Goal: Task Accomplishment & Management: Use online tool/utility

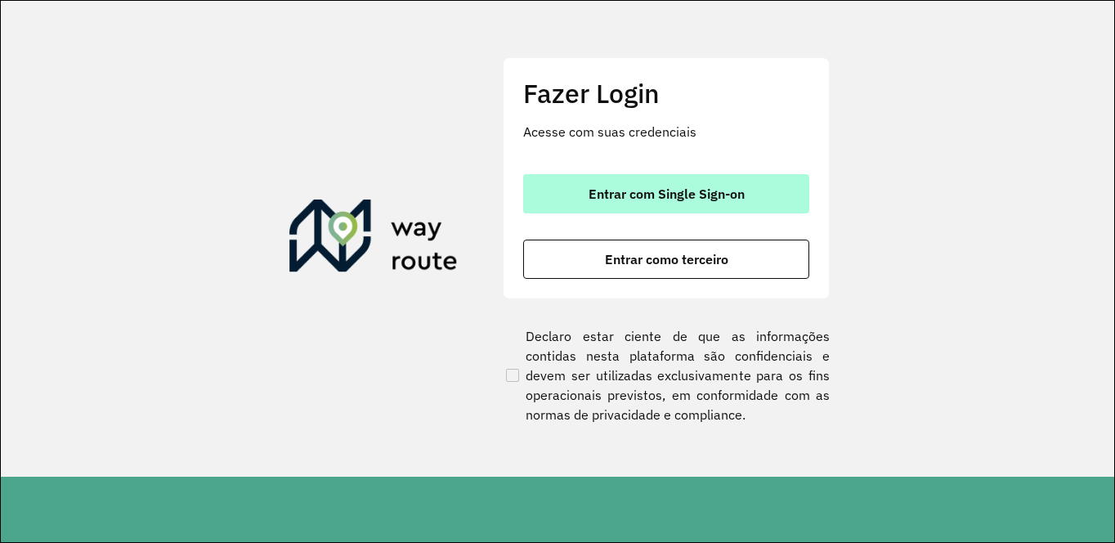
click at [647, 183] on button "Entrar com Single Sign-on" at bounding box center [666, 193] width 286 height 39
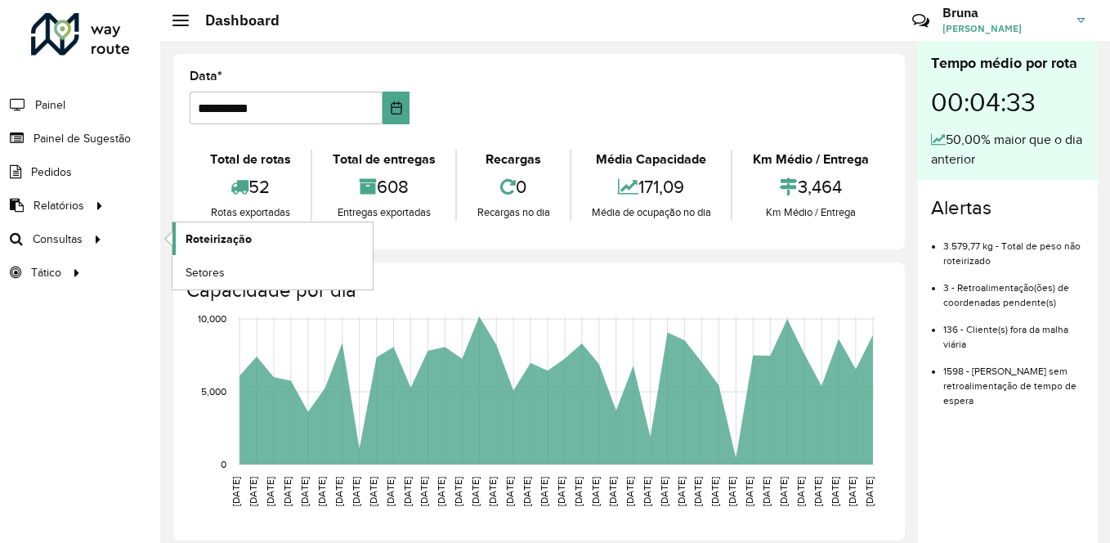
click at [201, 244] on span "Roteirização" at bounding box center [219, 239] width 66 height 17
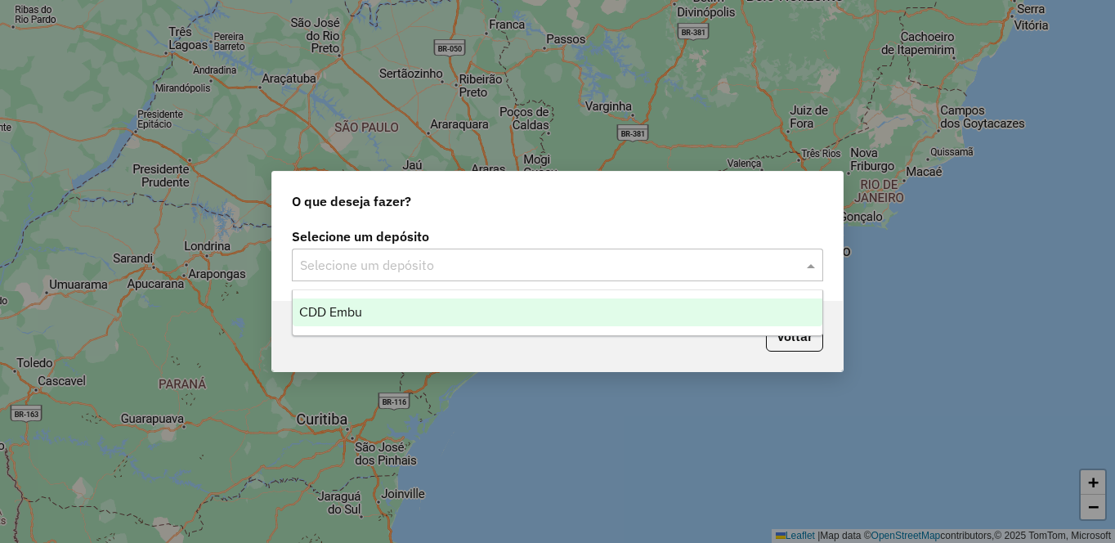
click at [338, 270] on input "text" at bounding box center [541, 266] width 482 height 20
click at [355, 327] on ng-dropdown-panel "CDD Embu" at bounding box center [557, 312] width 531 height 47
click at [348, 315] on span "CDD Embu" at bounding box center [330, 312] width 63 height 14
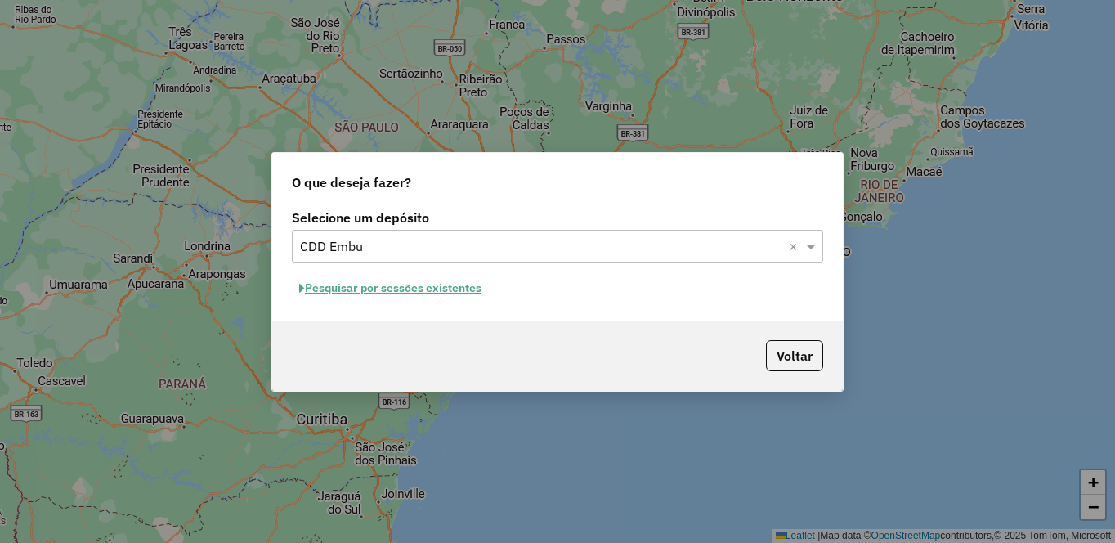
click at [342, 284] on button "Pesquisar por sessões existentes" at bounding box center [390, 287] width 197 height 25
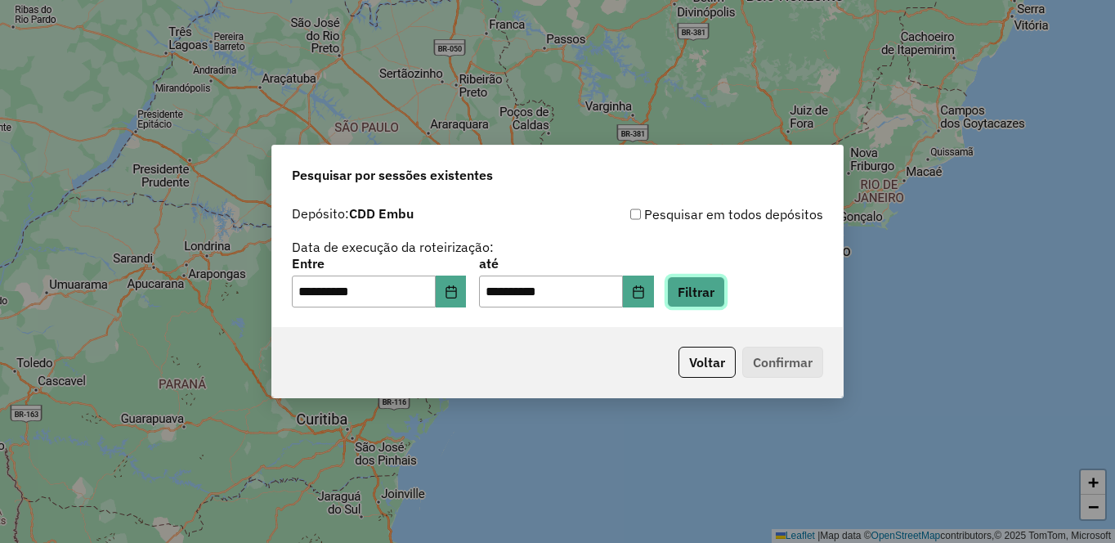
click at [725, 299] on button "Filtrar" at bounding box center [696, 291] width 58 height 31
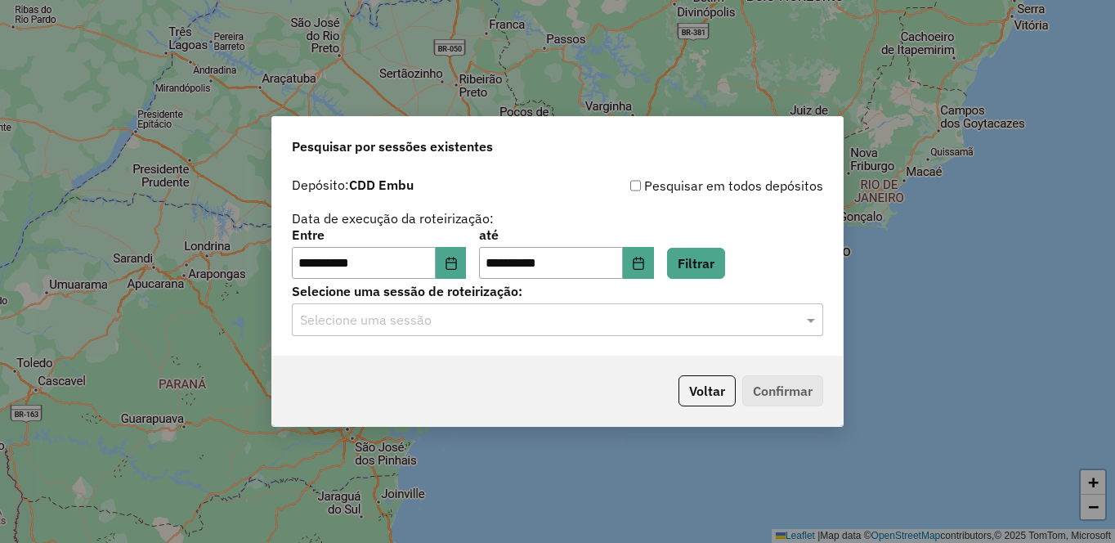
click at [620, 321] on input "text" at bounding box center [541, 321] width 482 height 20
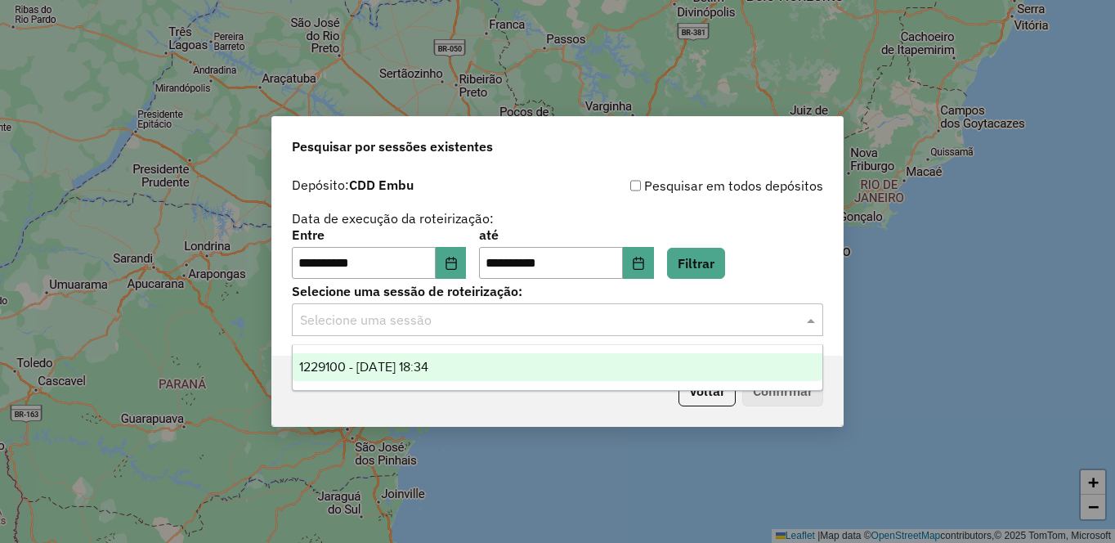
click at [417, 366] on span "1229100 - 13/08/2025 18:34" at bounding box center [363, 367] width 129 height 14
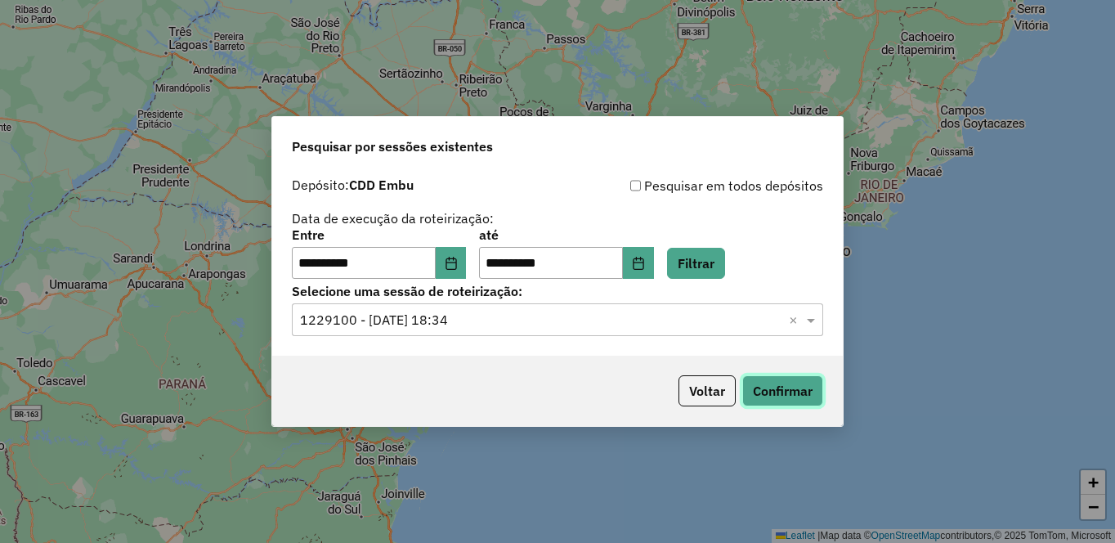
click at [787, 387] on button "Confirmar" at bounding box center [782, 390] width 81 height 31
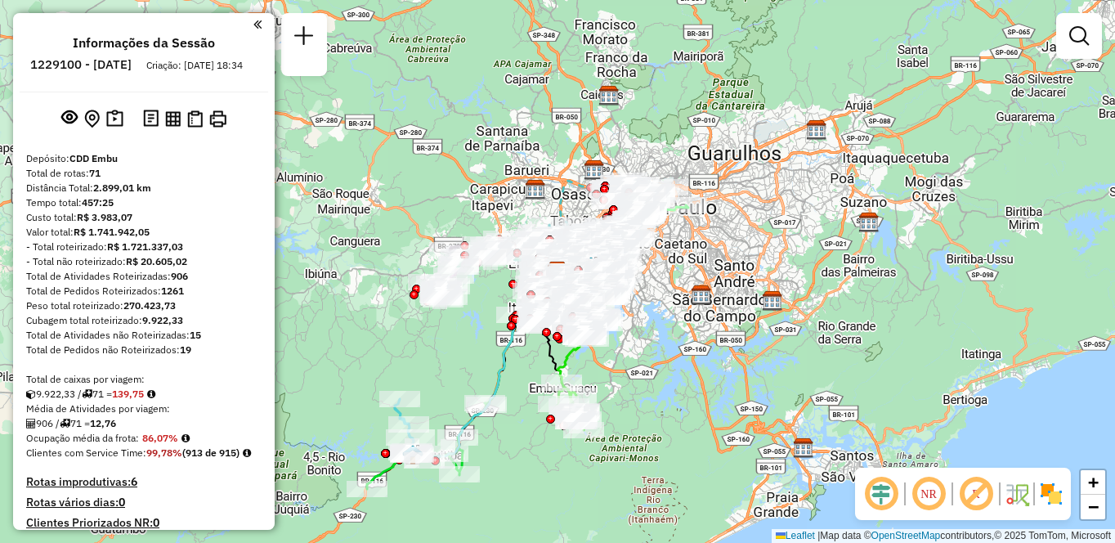
click at [928, 497] on em at bounding box center [928, 493] width 39 height 39
click at [982, 493] on em at bounding box center [975, 493] width 39 height 39
click at [1055, 493] on img at bounding box center [1051, 494] width 26 height 26
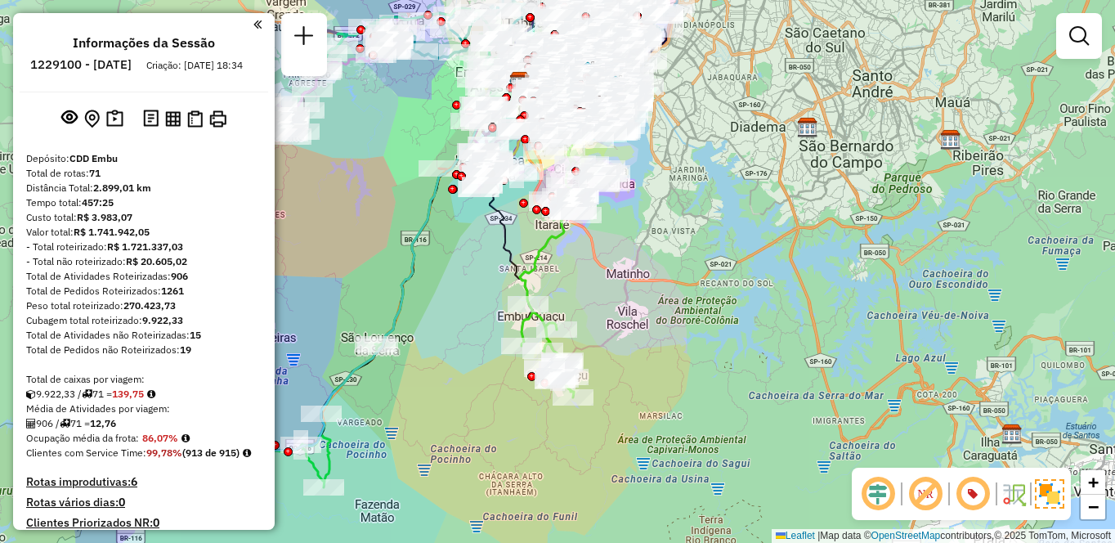
scroll to position [6424, 0]
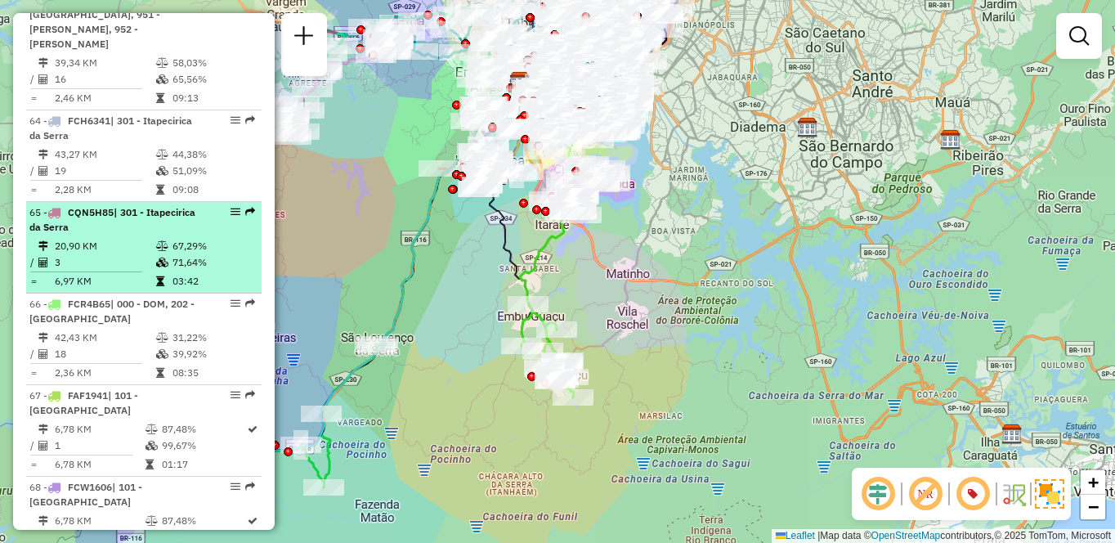
click at [166, 254] on td at bounding box center [163, 246] width 16 height 16
select select "**********"
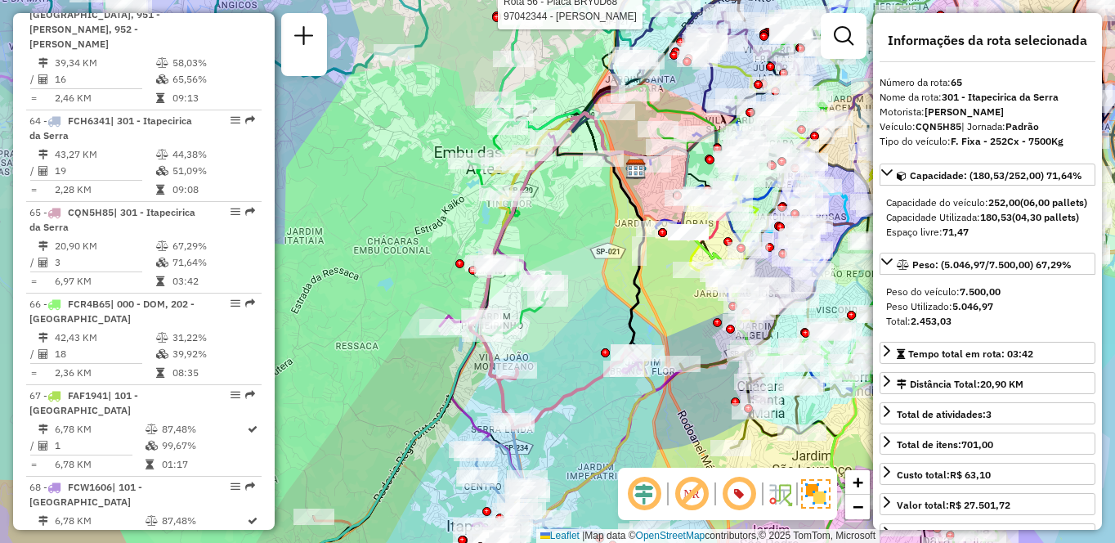
scroll to position [6790, 0]
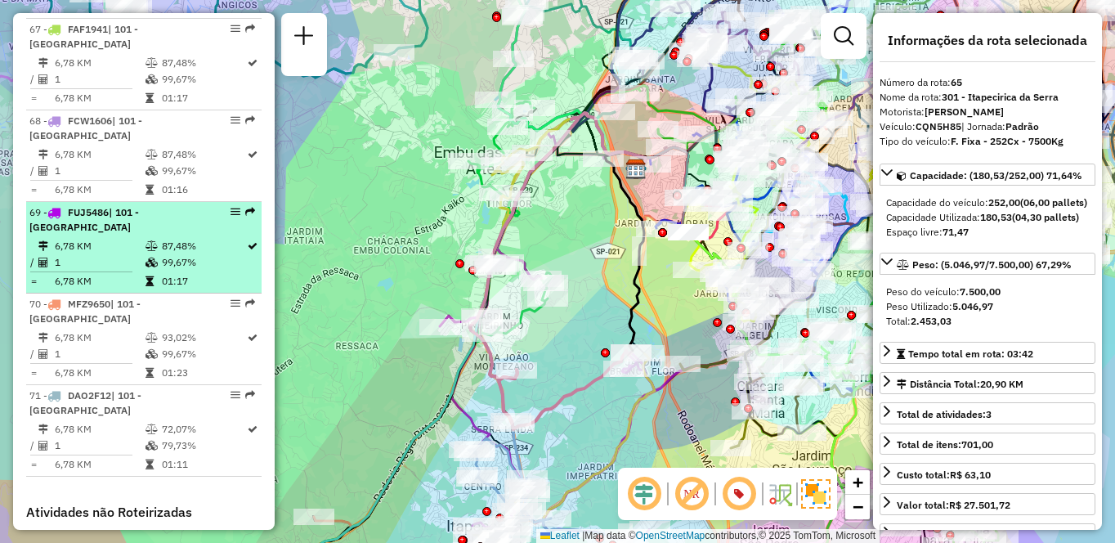
click at [124, 271] on td "1" at bounding box center [99, 262] width 91 height 16
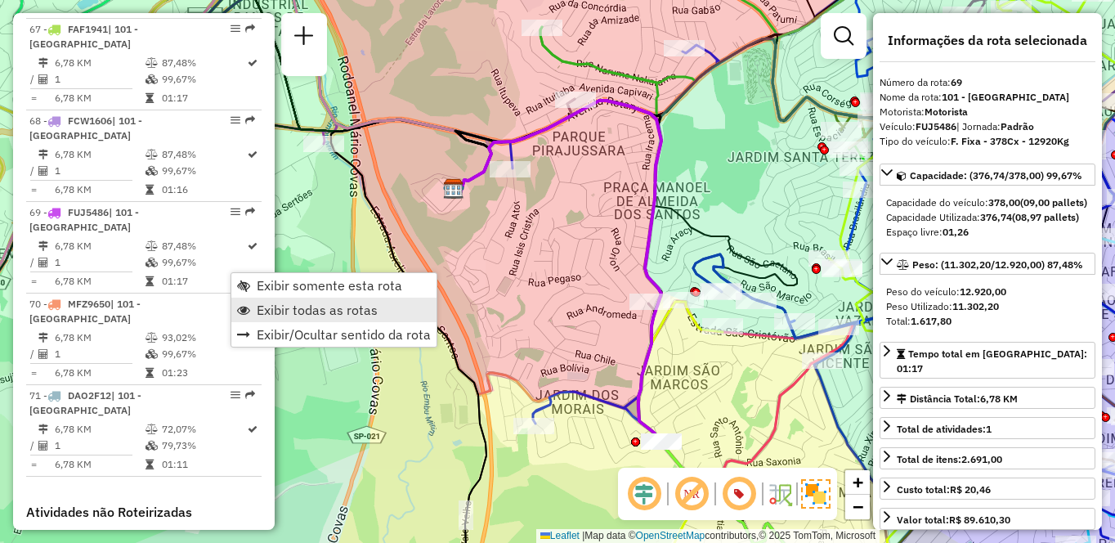
click at [293, 307] on span "Exibir todas as rotas" at bounding box center [317, 309] width 121 height 13
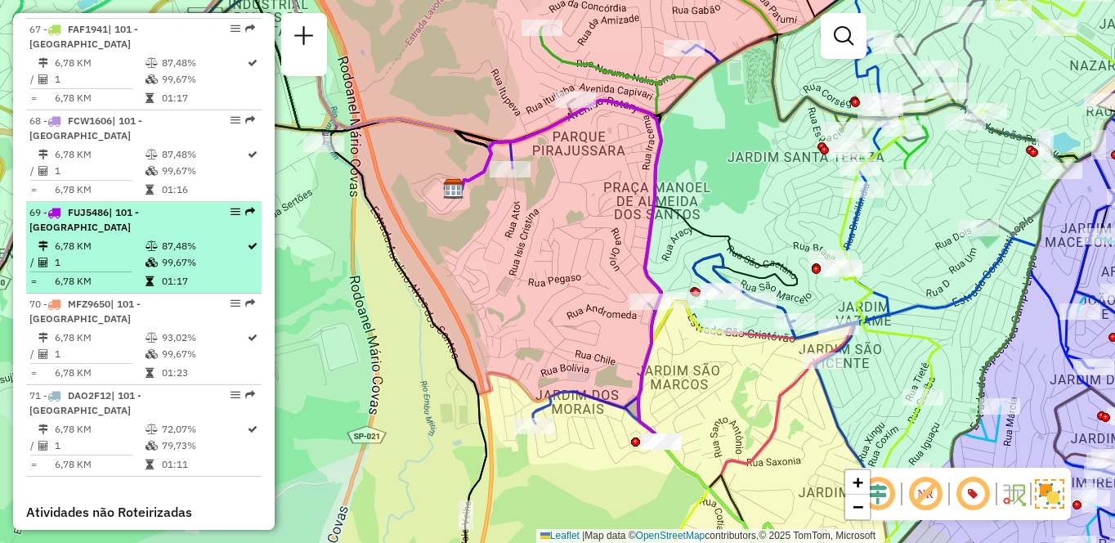
select select "**********"
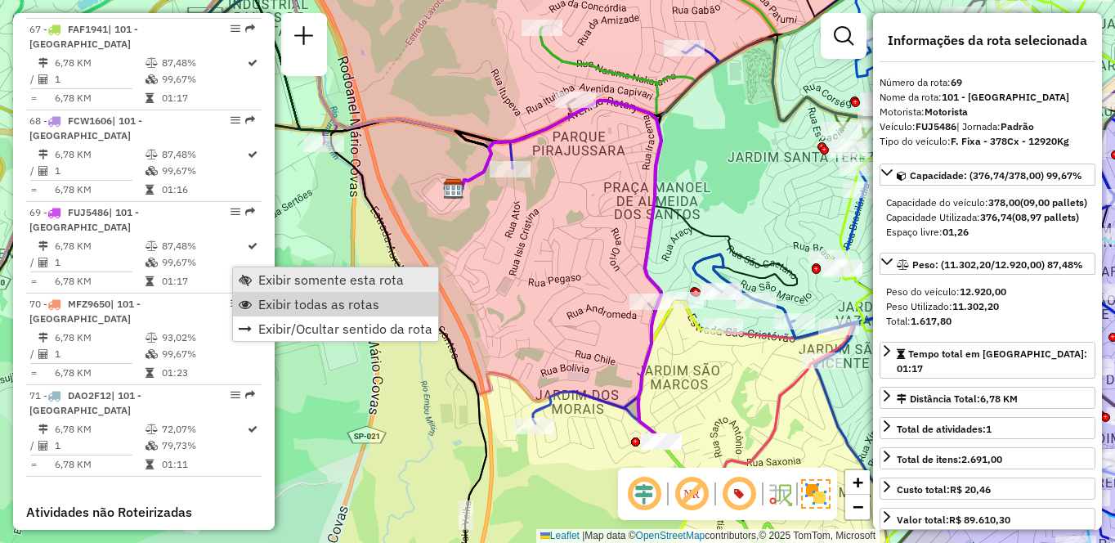
click at [310, 278] on span "Exibir somente esta rota" at bounding box center [331, 279] width 146 height 13
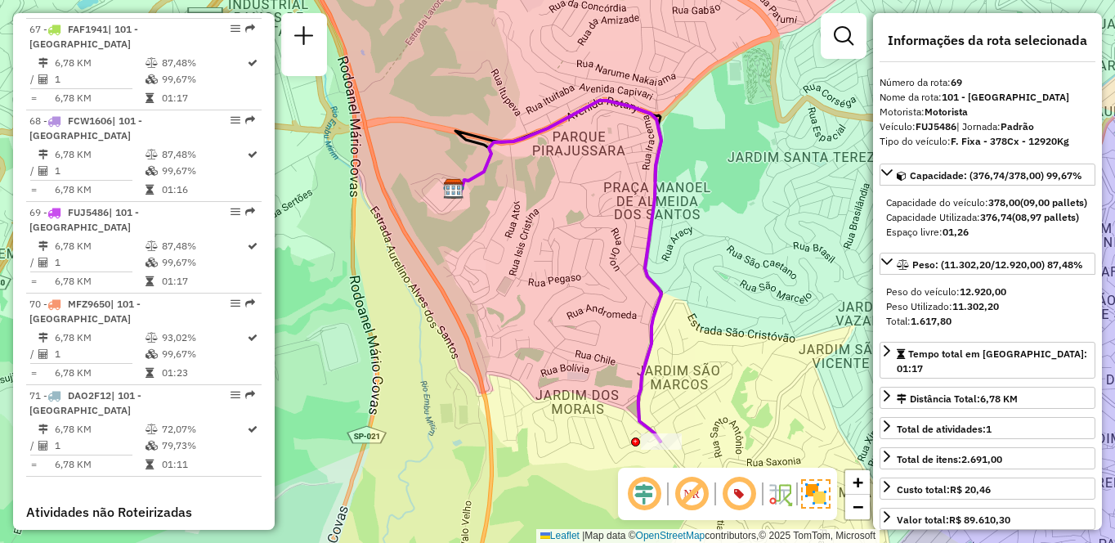
click at [404, 460] on div "Janela de atendimento Grade de atendimento Capacidade Transportadoras Veículos …" at bounding box center [557, 271] width 1115 height 543
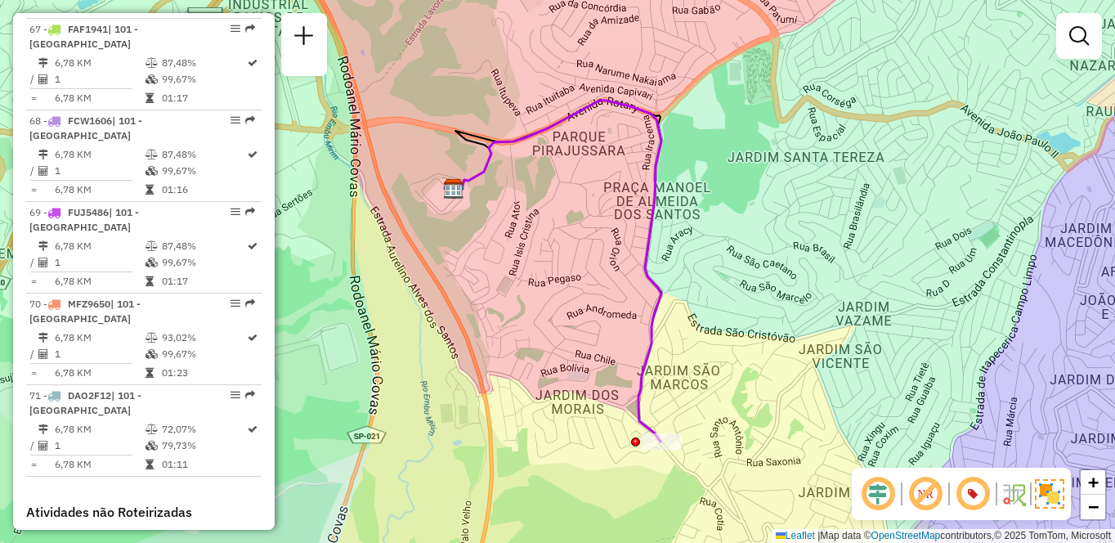
scroll to position [5677, 0]
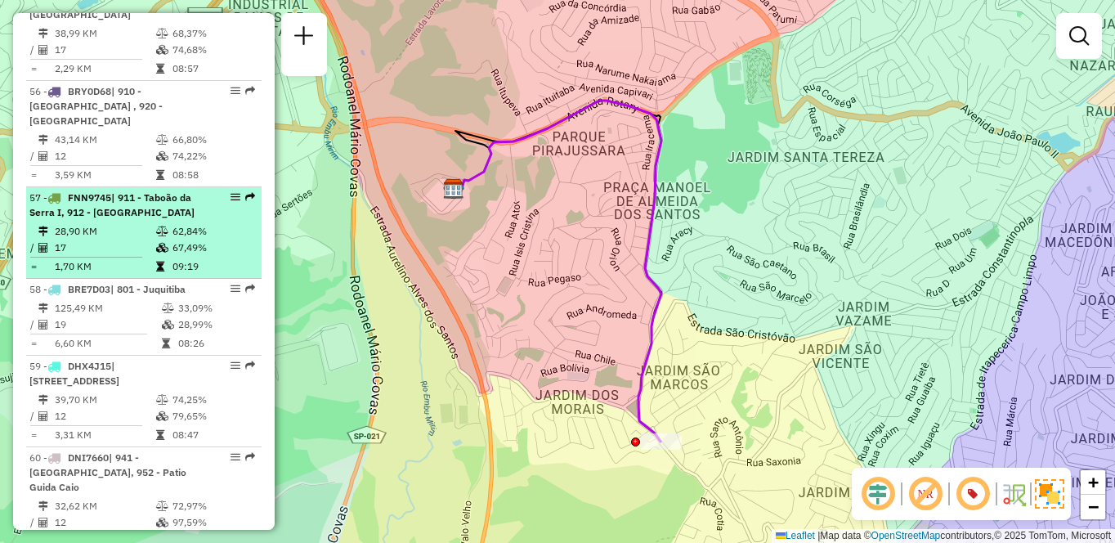
click at [191, 220] on div "57 - FNN9745 | 911 - [GEOGRAPHIC_DATA], 912 - [GEOGRAPHIC_DATA]" at bounding box center [115, 204] width 173 height 29
select select "**********"
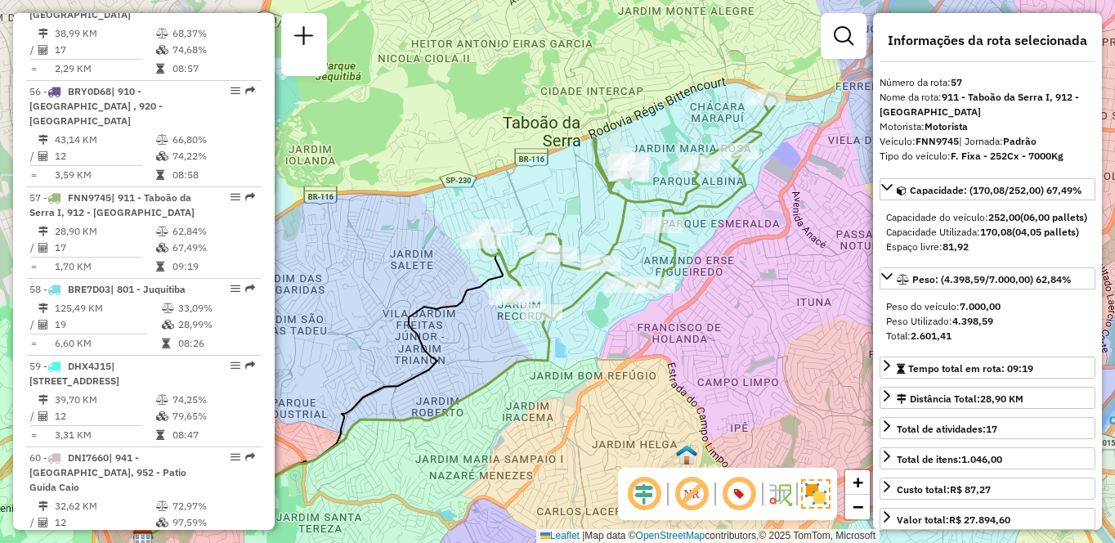
drag, startPoint x: 809, startPoint y: 257, endPoint x: 709, endPoint y: 302, distance: 110.5
click at [709, 303] on div "Janela de atendimento Grade de atendimento Capacidade Transportadoras Veículos …" at bounding box center [557, 271] width 1115 height 543
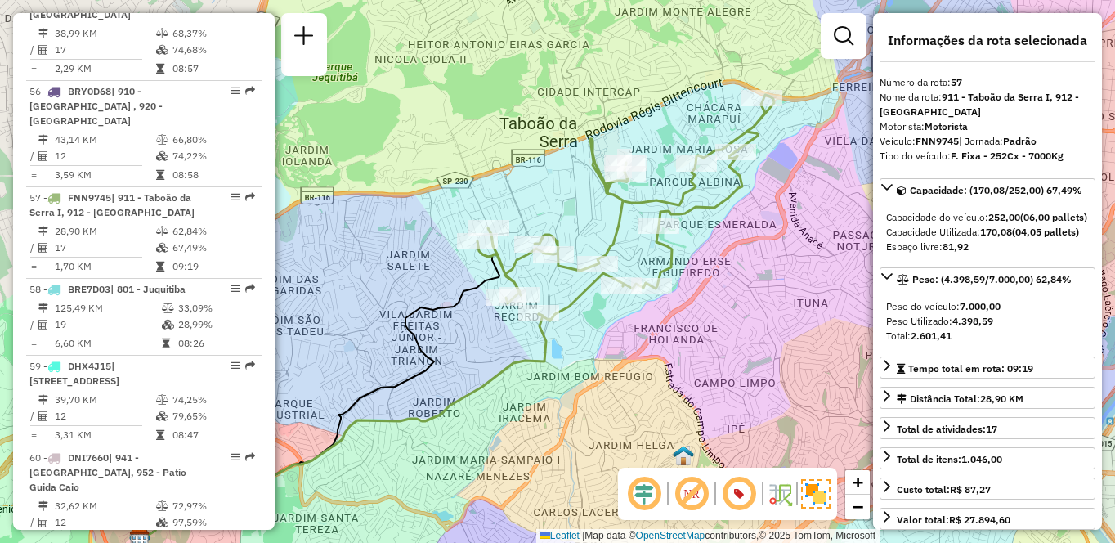
scroll to position [1959, 0]
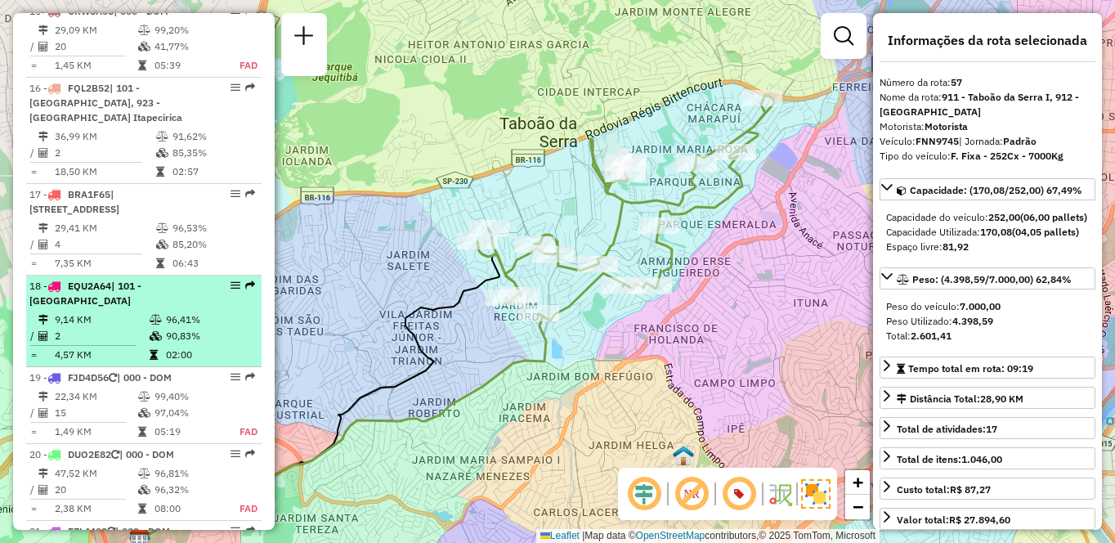
click at [169, 311] on td "96,41%" at bounding box center [209, 319] width 89 height 16
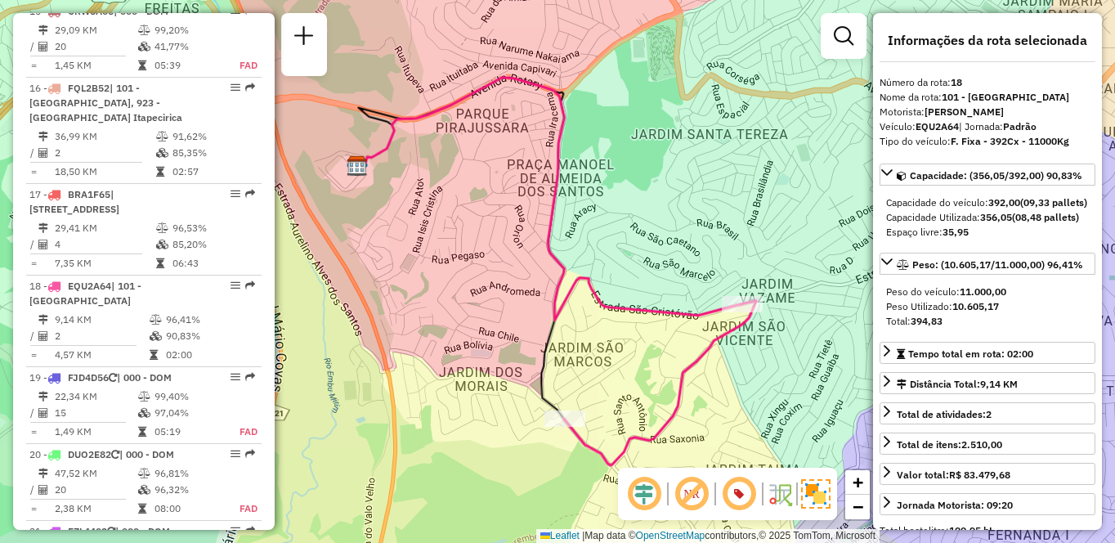
scroll to position [5585, 0]
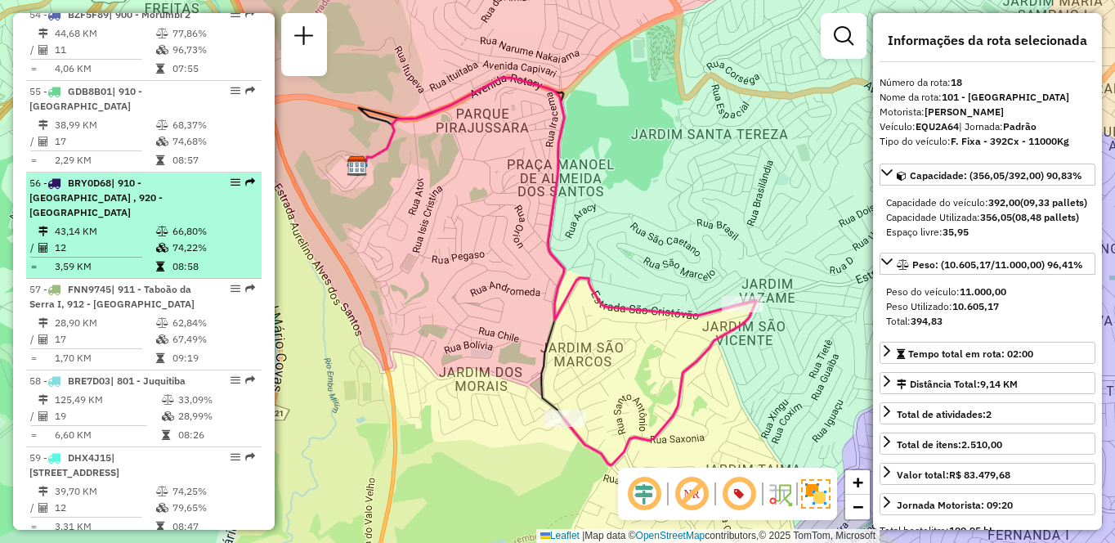
click at [159, 240] on td at bounding box center [163, 231] width 16 height 16
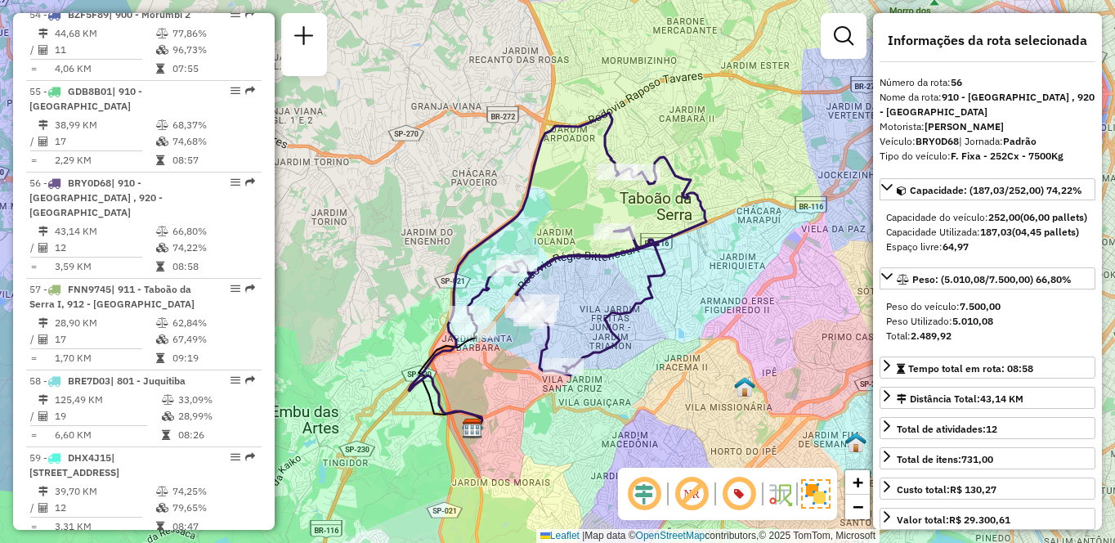
scroll to position [1241, 0]
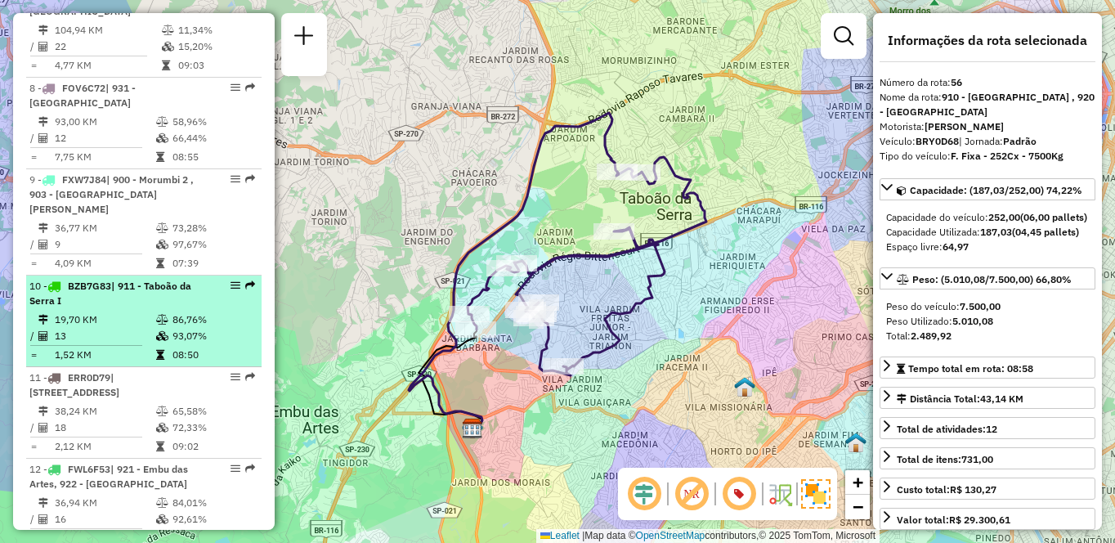
click at [222, 311] on td "86,76%" at bounding box center [213, 319] width 83 height 16
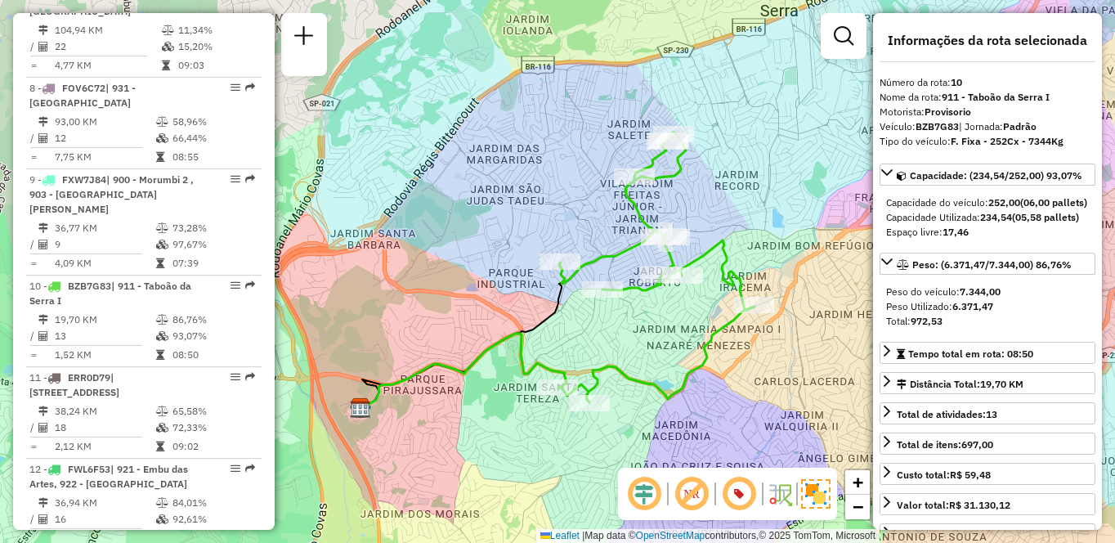
scroll to position [692, 0]
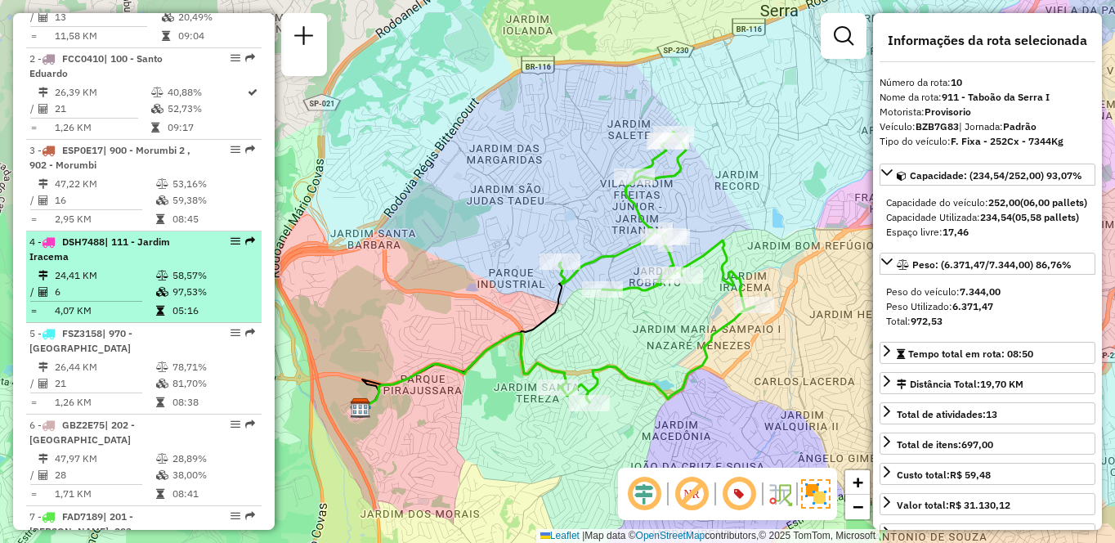
click at [115, 284] on td "24,41 KM" at bounding box center [104, 275] width 101 height 16
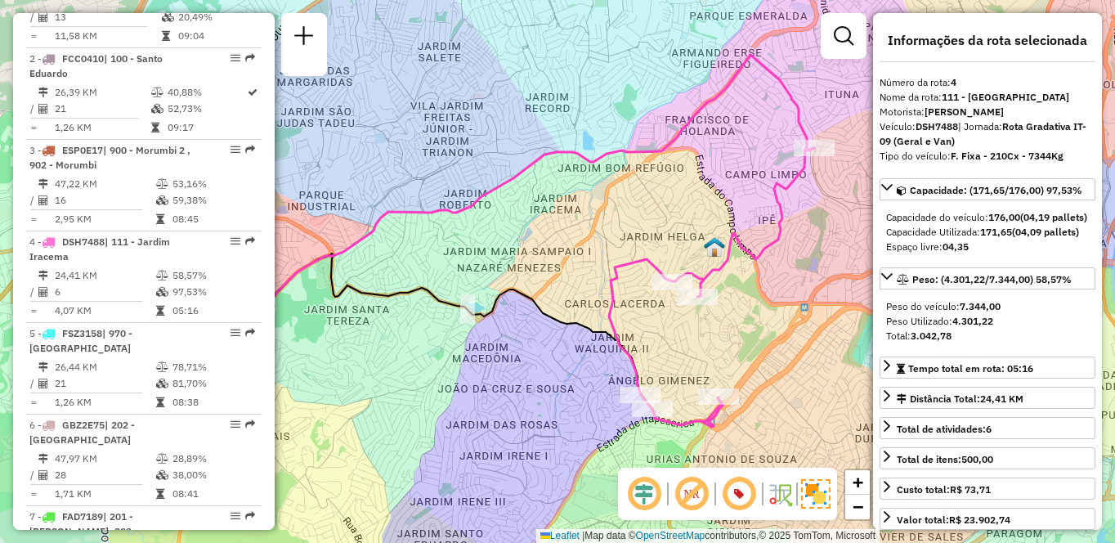
drag, startPoint x: 715, startPoint y: 385, endPoint x: 652, endPoint y: 355, distance: 70.6
click at [652, 355] on div "Janela de atendimento Grade de atendimento Capacidade Transportadoras Veículos …" at bounding box center [557, 271] width 1115 height 543
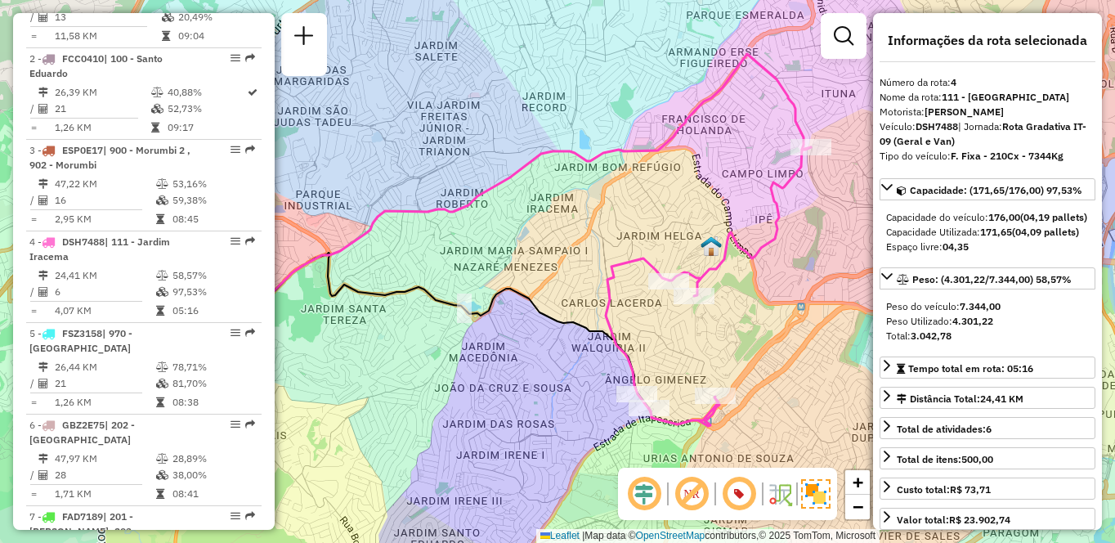
scroll to position [5585, 0]
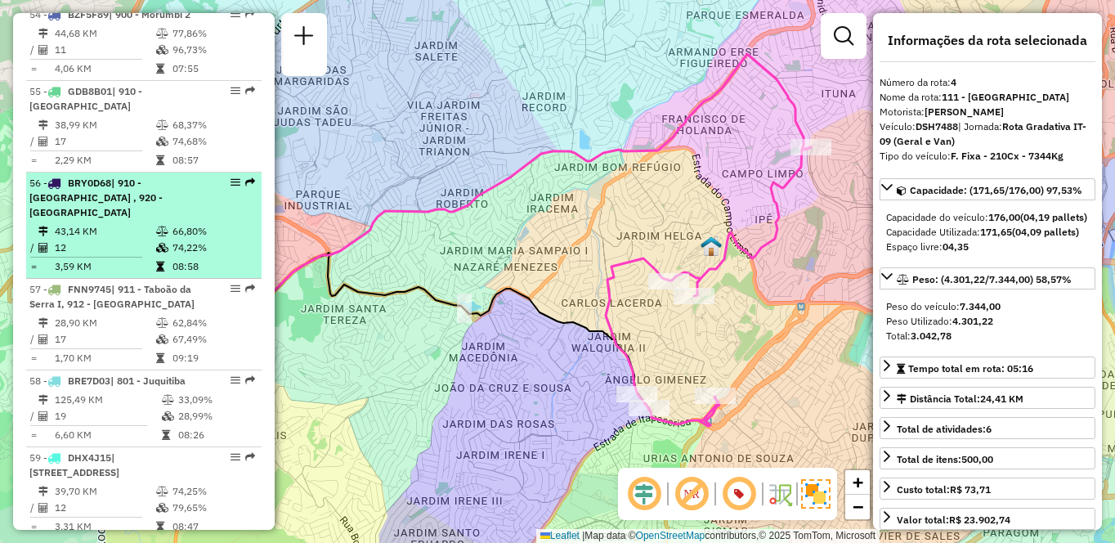
click at [86, 240] on td "43,14 KM" at bounding box center [104, 231] width 101 height 16
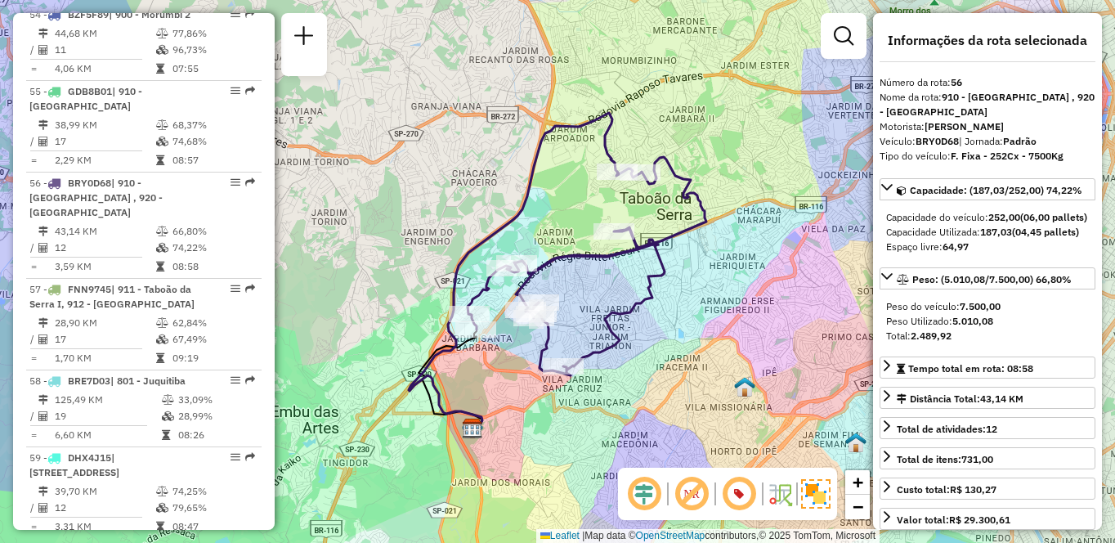
scroll to position [966, 0]
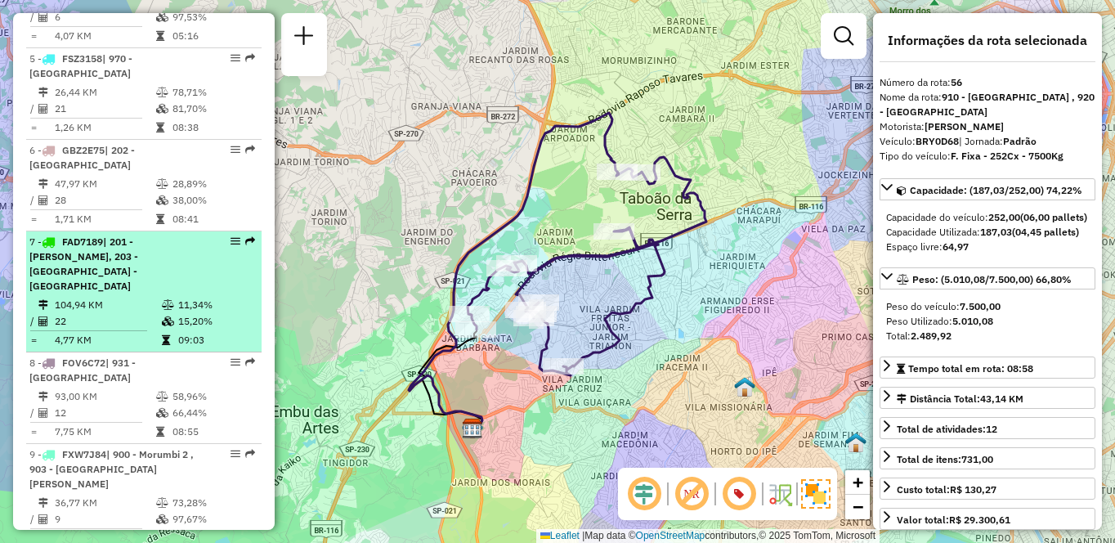
click at [140, 317] on td "22" at bounding box center [107, 321] width 107 height 16
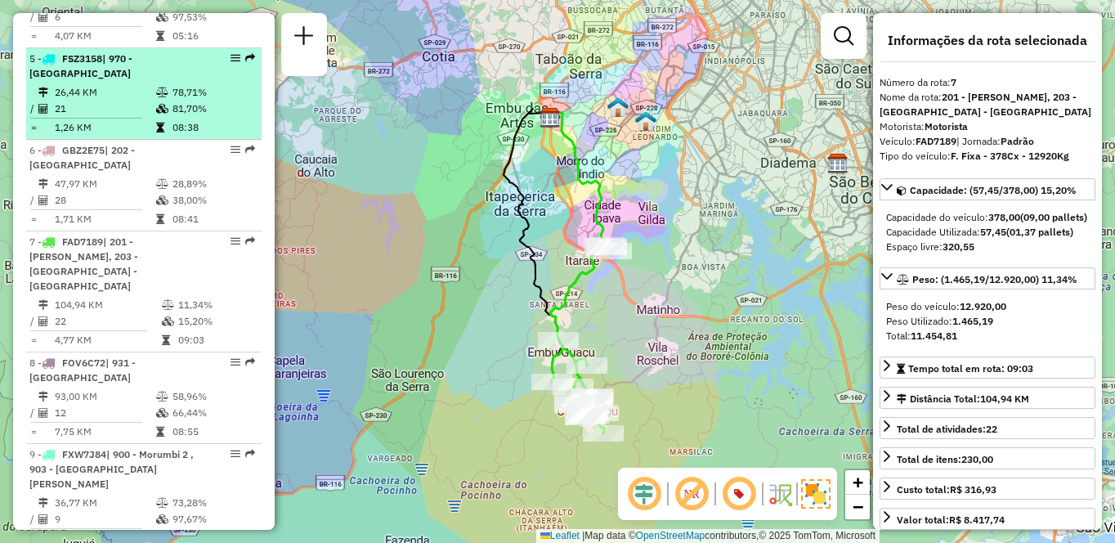
click at [155, 81] on div "5 - FSZ3158 | 970 - [GEOGRAPHIC_DATA]" at bounding box center [115, 66] width 173 height 29
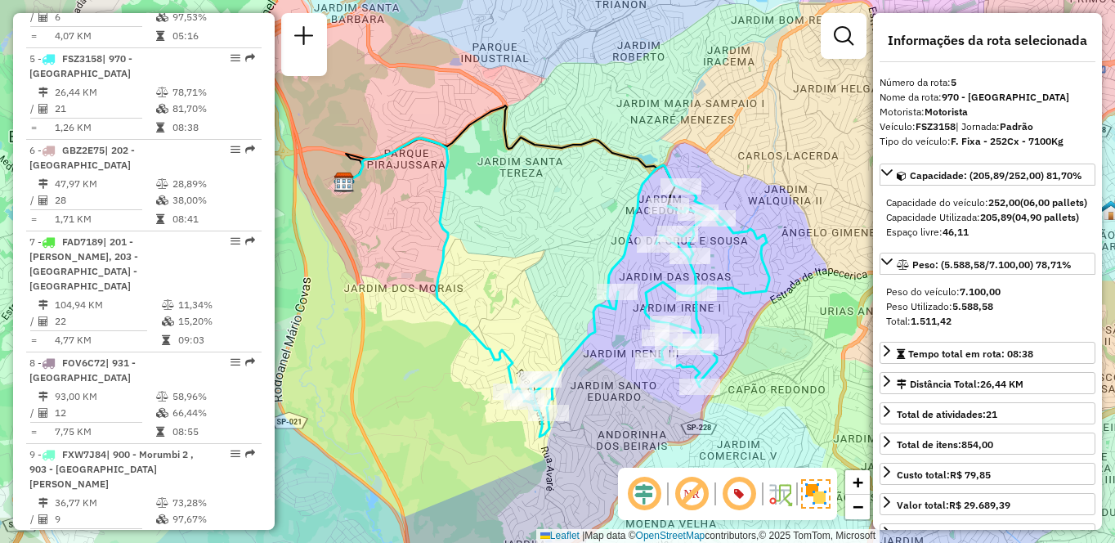
scroll to position [4687, 0]
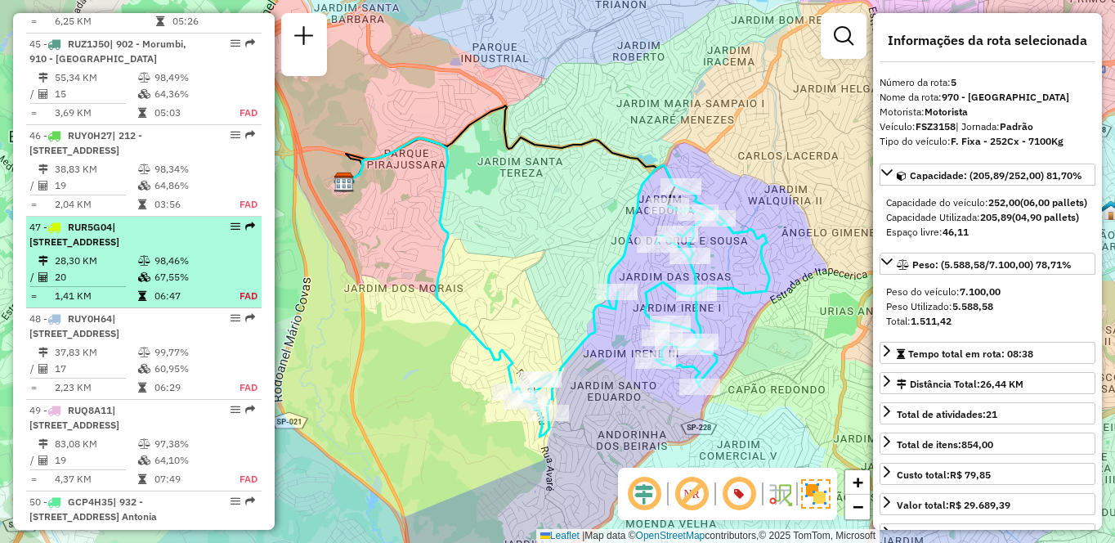
click at [119, 248] on span "| [STREET_ADDRESS]" at bounding box center [74, 234] width 90 height 27
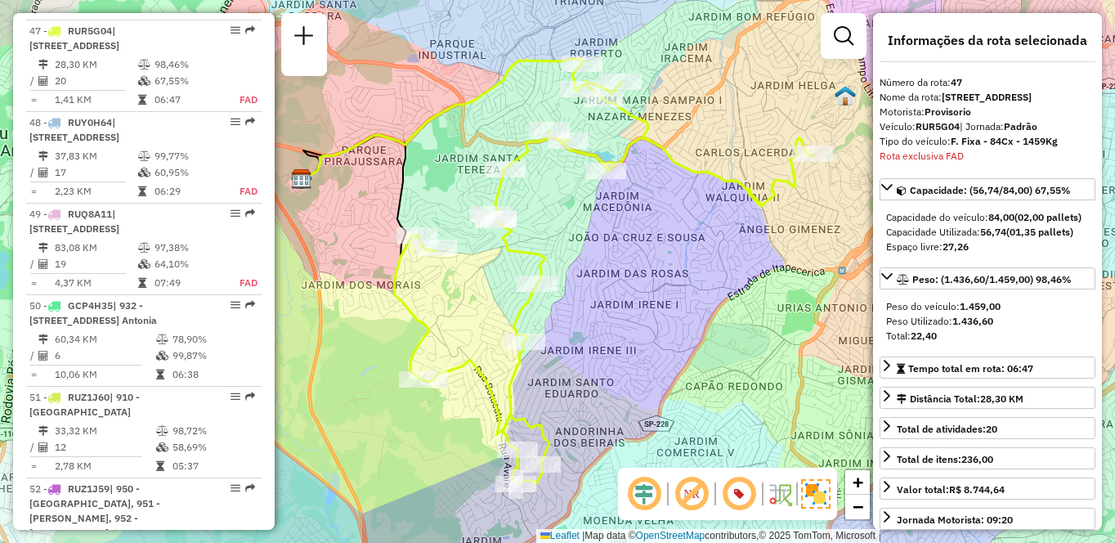
scroll to position [4935, 0]
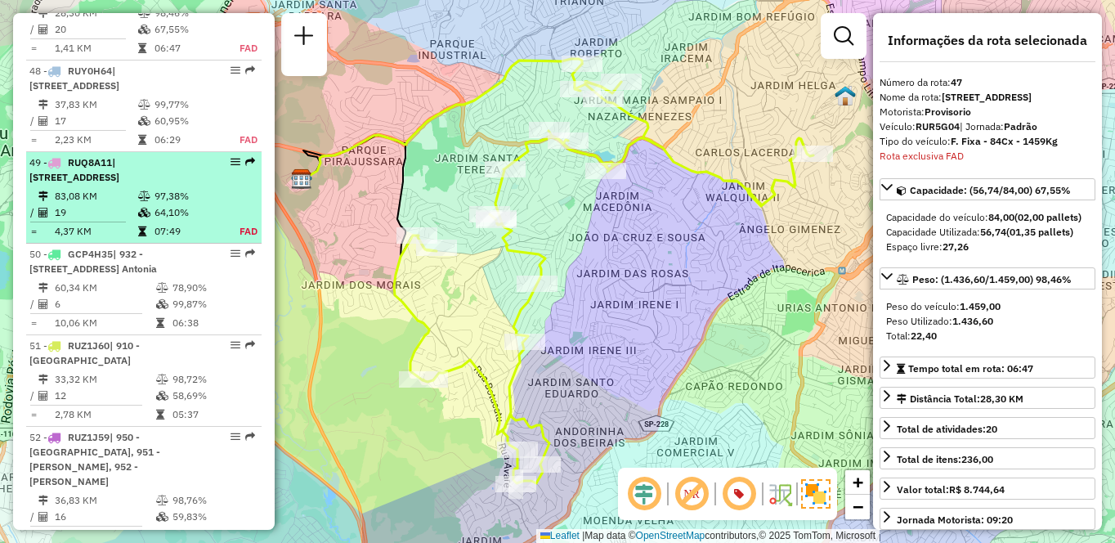
click at [119, 183] on span "| [STREET_ADDRESS]" at bounding box center [74, 169] width 90 height 27
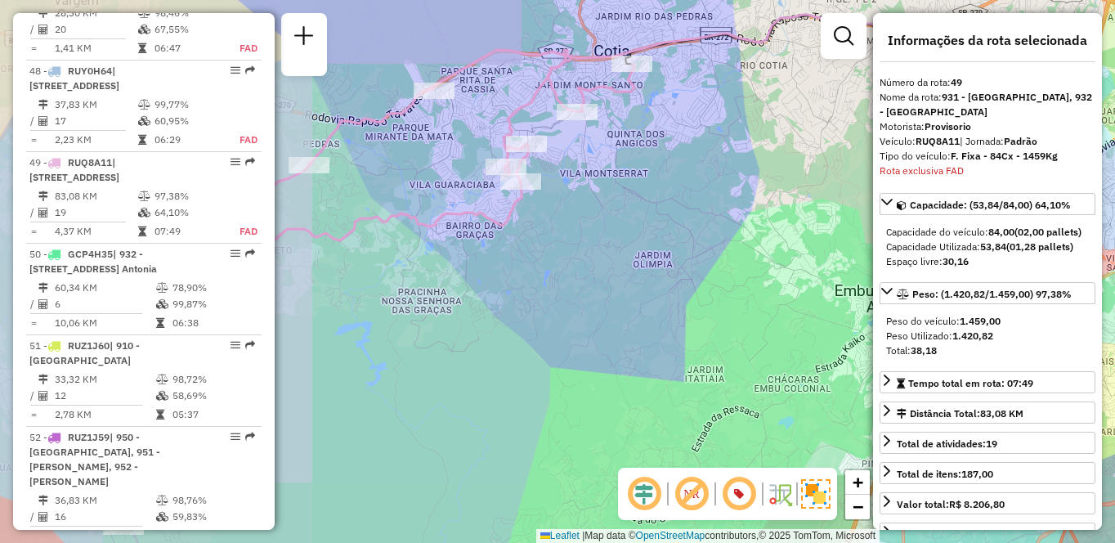
scroll to position [5148, 0]
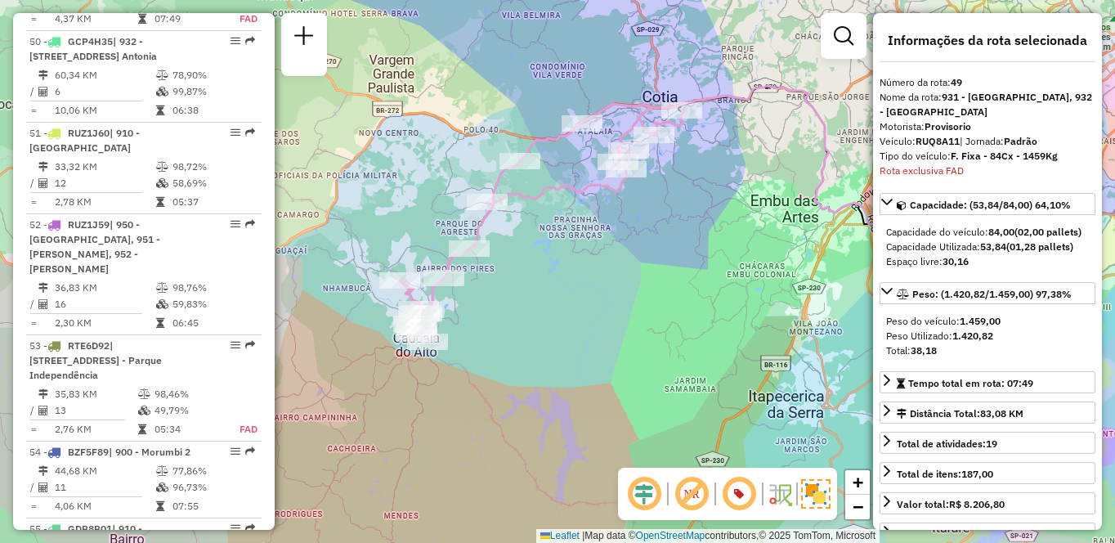
drag, startPoint x: 456, startPoint y: 338, endPoint x: 571, endPoint y: 289, distance: 125.6
click at [571, 289] on div "Janela de atendimento Grade de atendimento Capacidade Transportadoras Veículos …" at bounding box center [557, 271] width 1115 height 543
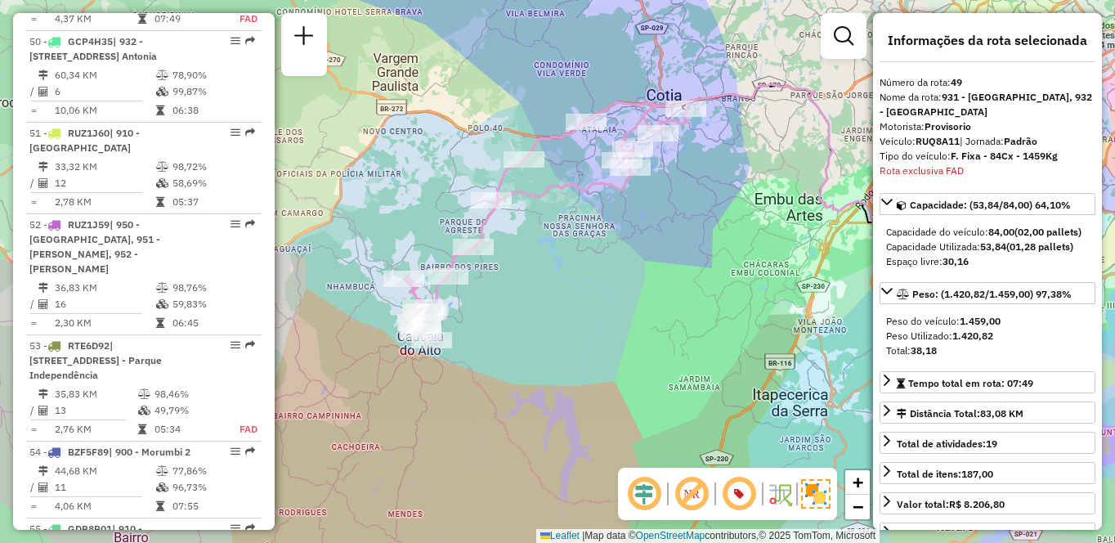
scroll to position [4567, 0]
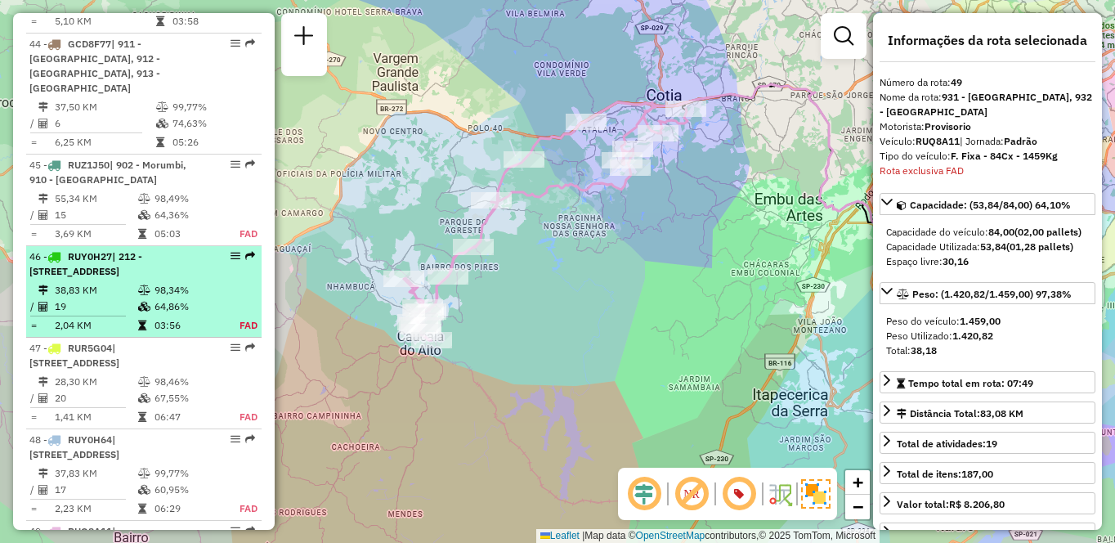
click at [104, 277] on span "| 212 - [STREET_ADDRESS]" at bounding box center [85, 263] width 113 height 27
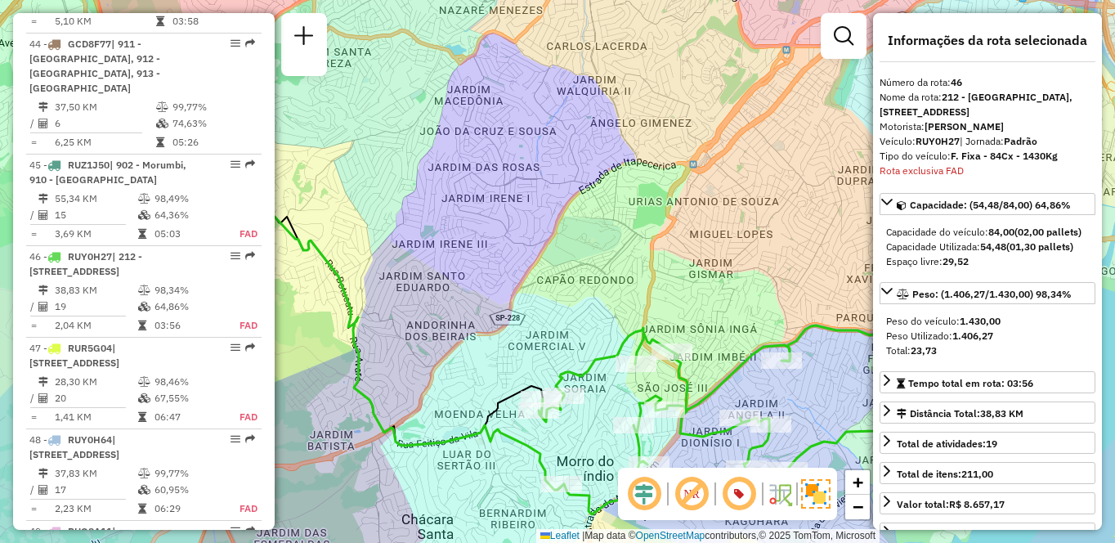
scroll to position [4814, 0]
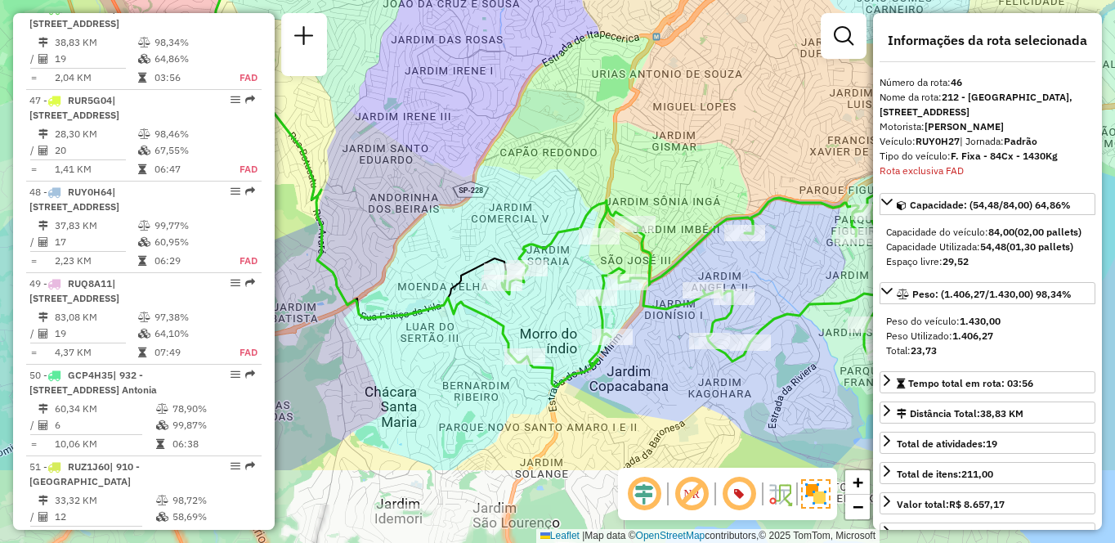
drag, startPoint x: 636, startPoint y: 291, endPoint x: 610, endPoint y: 215, distance: 80.4
click at [610, 215] on icon at bounding box center [713, 291] width 423 height 192
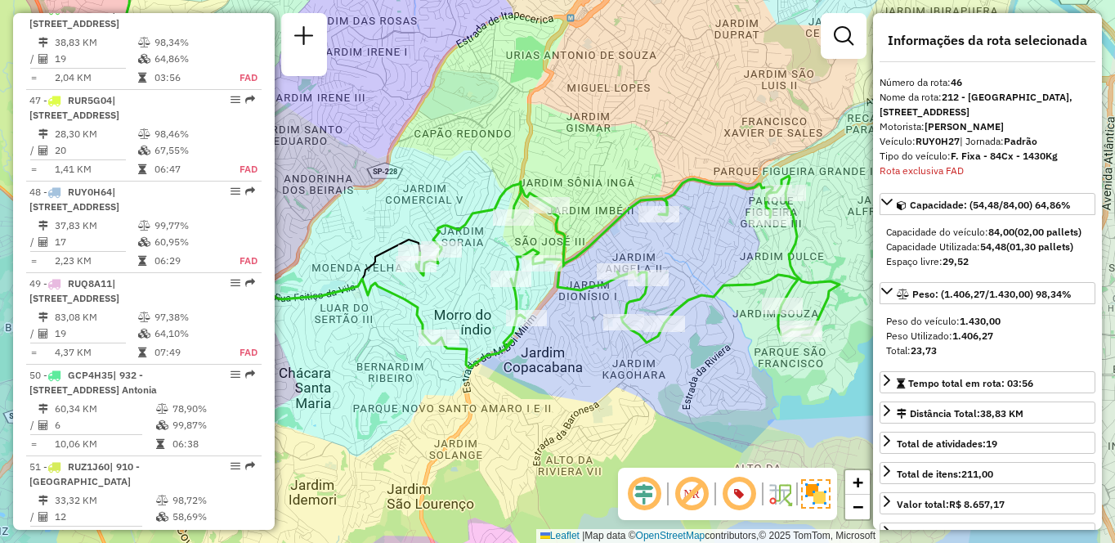
drag, startPoint x: 780, startPoint y: 389, endPoint x: 707, endPoint y: 368, distance: 75.8
click at [707, 368] on div "Janela de atendimento Grade de atendimento Capacidade Transportadoras Veículos …" at bounding box center [557, 271] width 1115 height 543
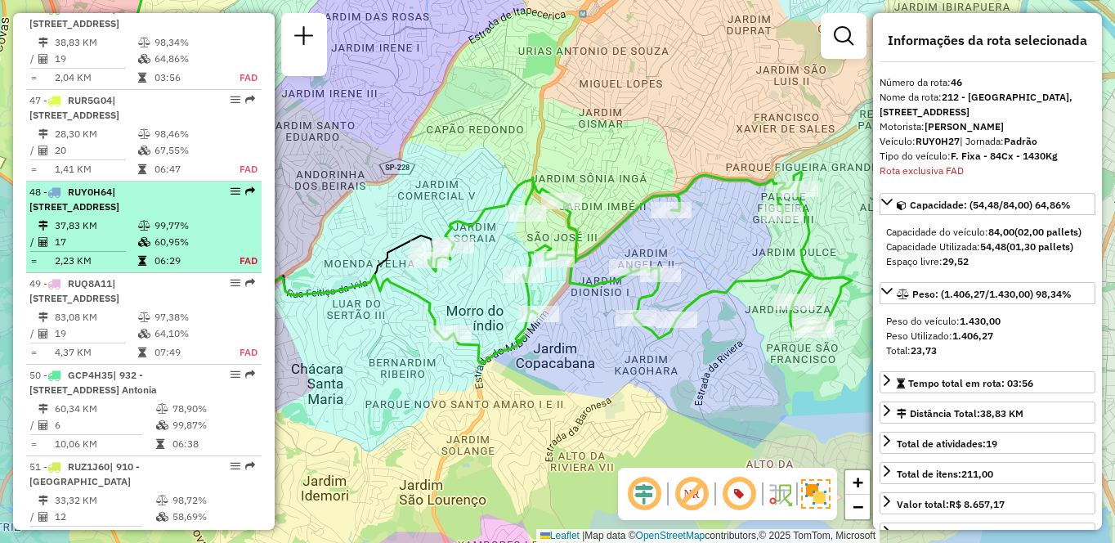
click at [101, 273] on li "48 - RUY0H64 | 111 - [GEOGRAPHIC_DATA], 913 - [GEOGRAPHIC_DATA], 960 - [GEOGRAP…" at bounding box center [143, 227] width 235 height 92
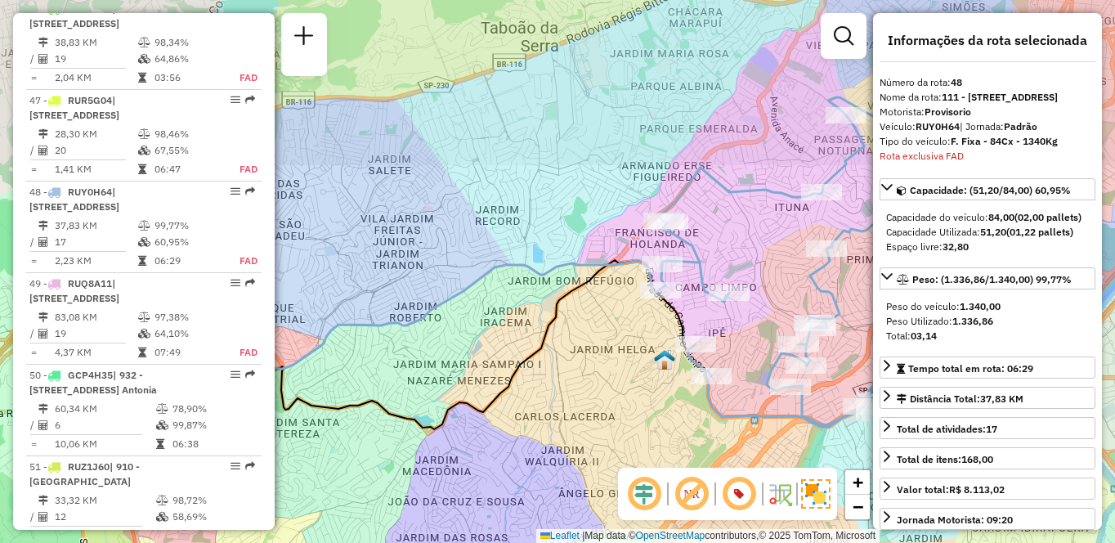
scroll to position [5041, 0]
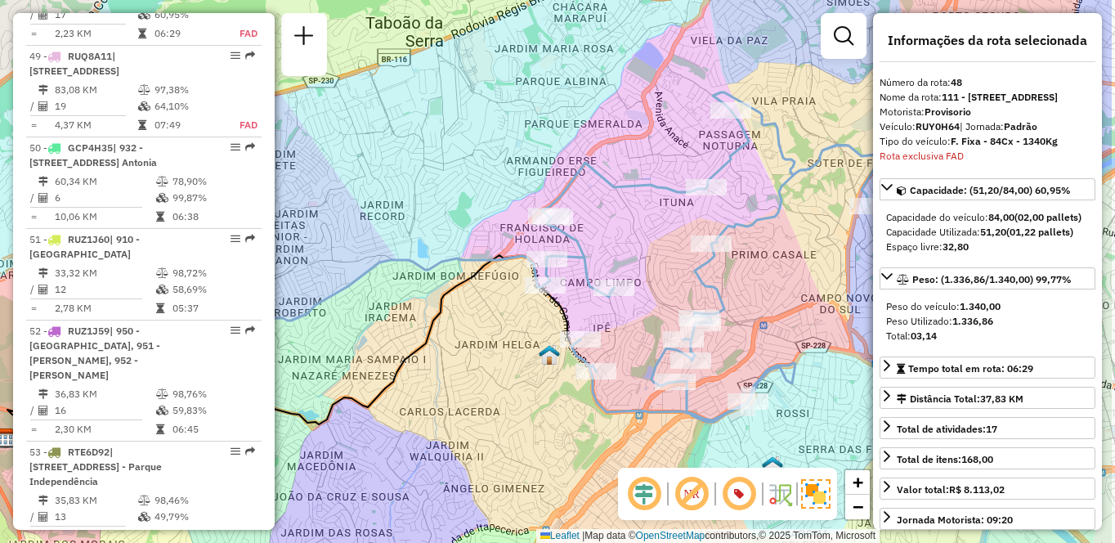
drag, startPoint x: 623, startPoint y: 395, endPoint x: 588, endPoint y: 390, distance: 35.5
click at [588, 390] on icon at bounding box center [709, 256] width 335 height 329
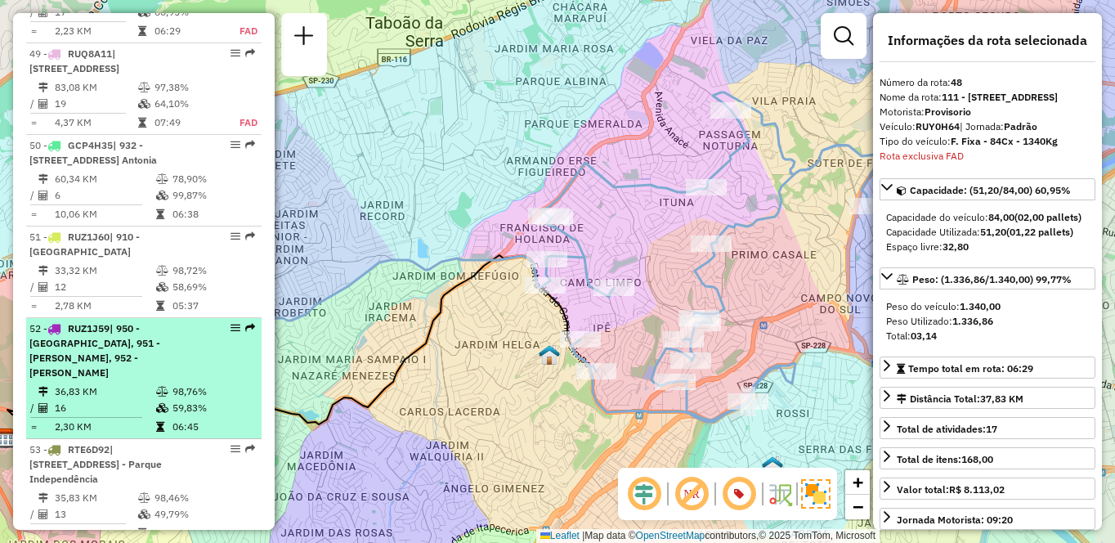
scroll to position [5126, 0]
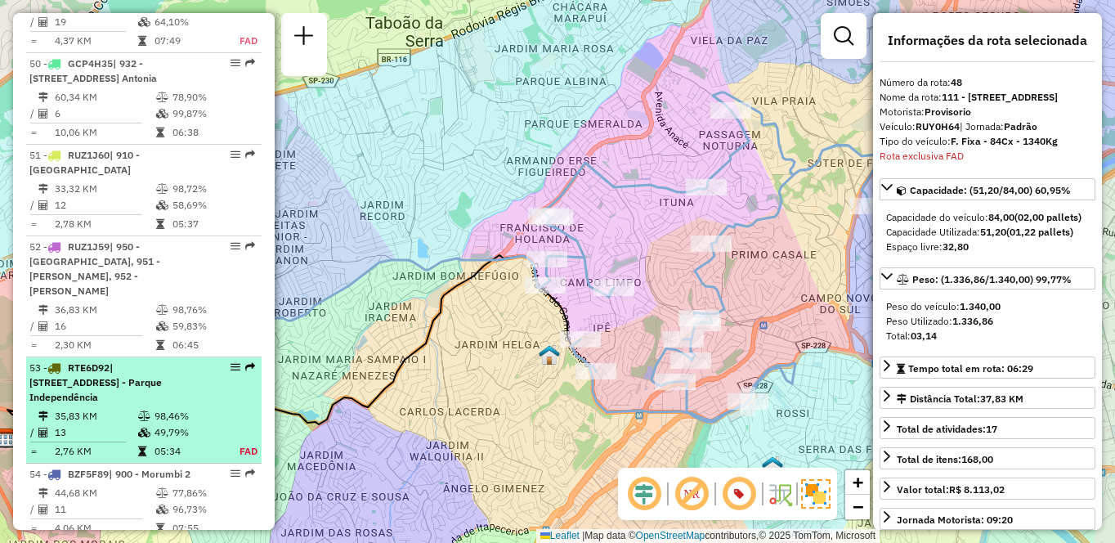
click at [135, 403] on span "| [STREET_ADDRESS] - Parque Independência" at bounding box center [95, 382] width 132 height 42
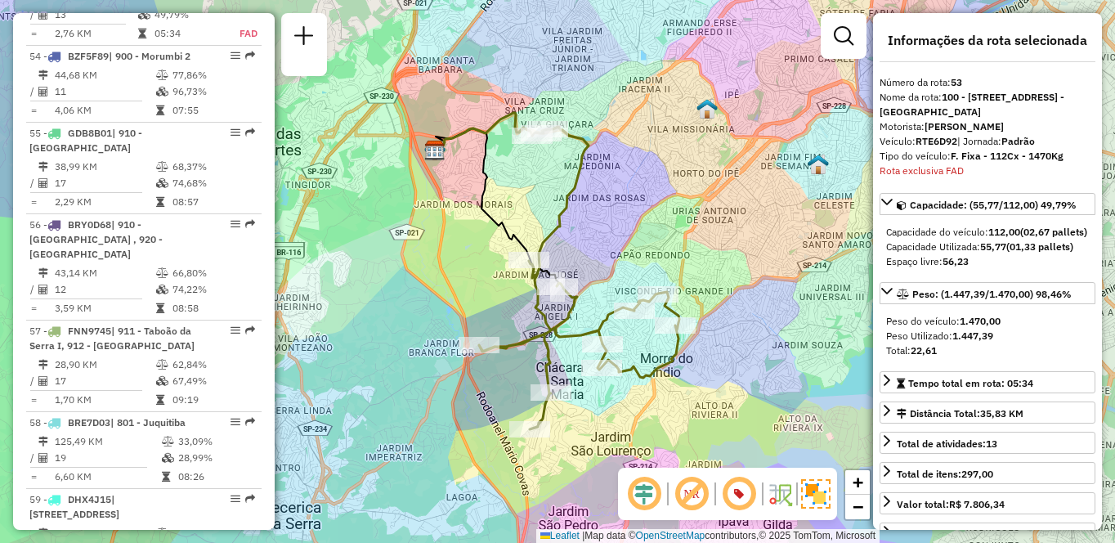
scroll to position [4567, 0]
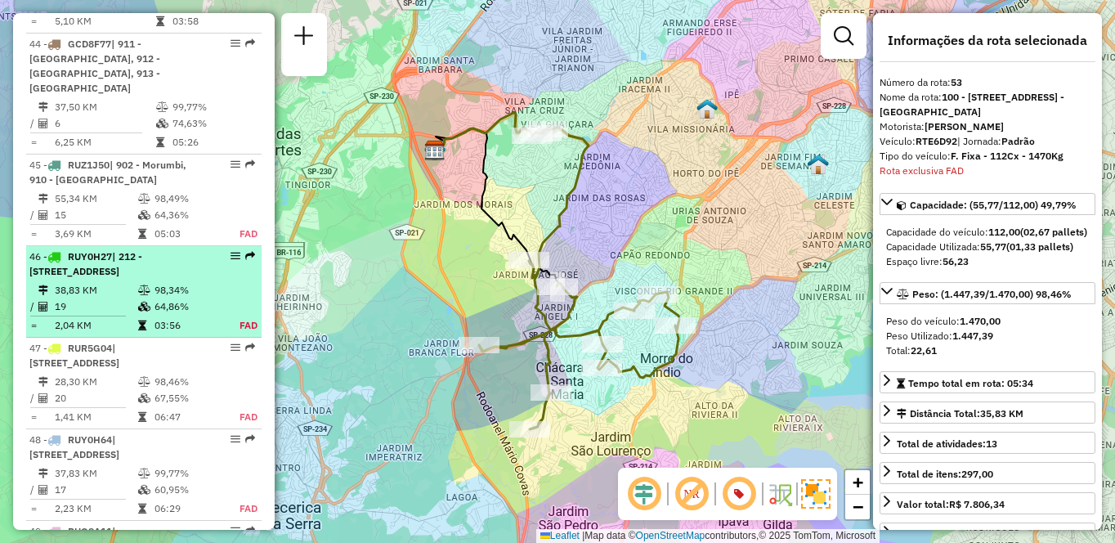
click at [160, 279] on div "46 - RUY0H27 | 212 - Parque Independência, [STREET_ADDRESS]" at bounding box center [115, 263] width 173 height 29
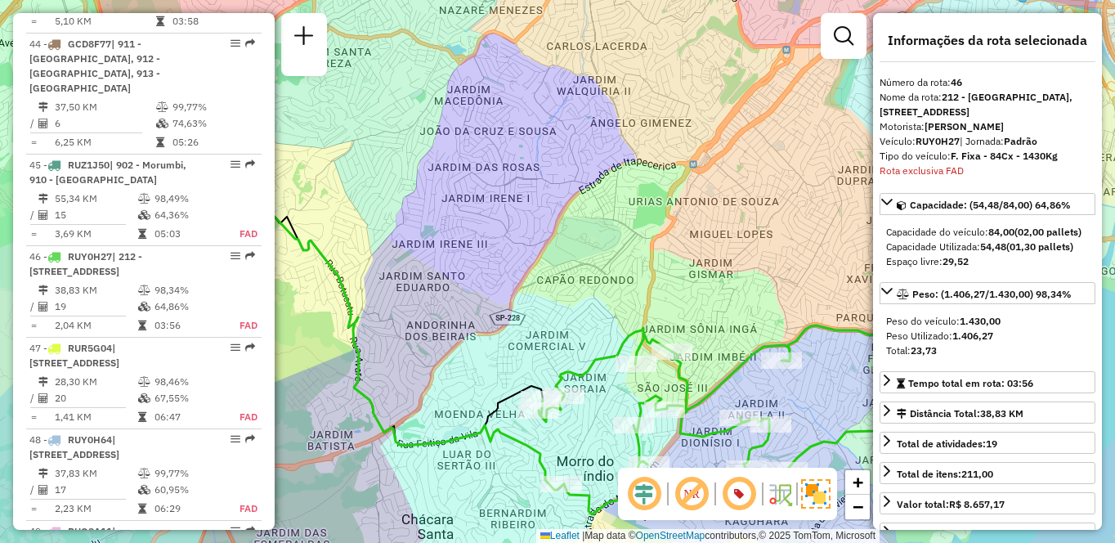
scroll to position [4814, 0]
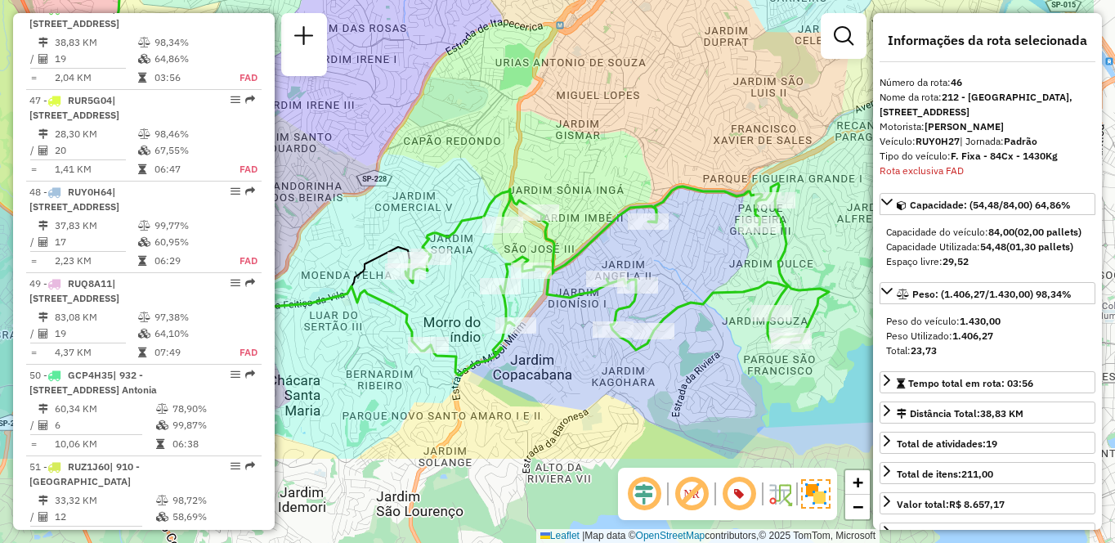
drag, startPoint x: 755, startPoint y: 378, endPoint x: 658, endPoint y: 249, distance: 161.7
click at [658, 249] on div "Janela de atendimento Grade de atendimento Capacidade Transportadoras Veículos …" at bounding box center [557, 271] width 1115 height 543
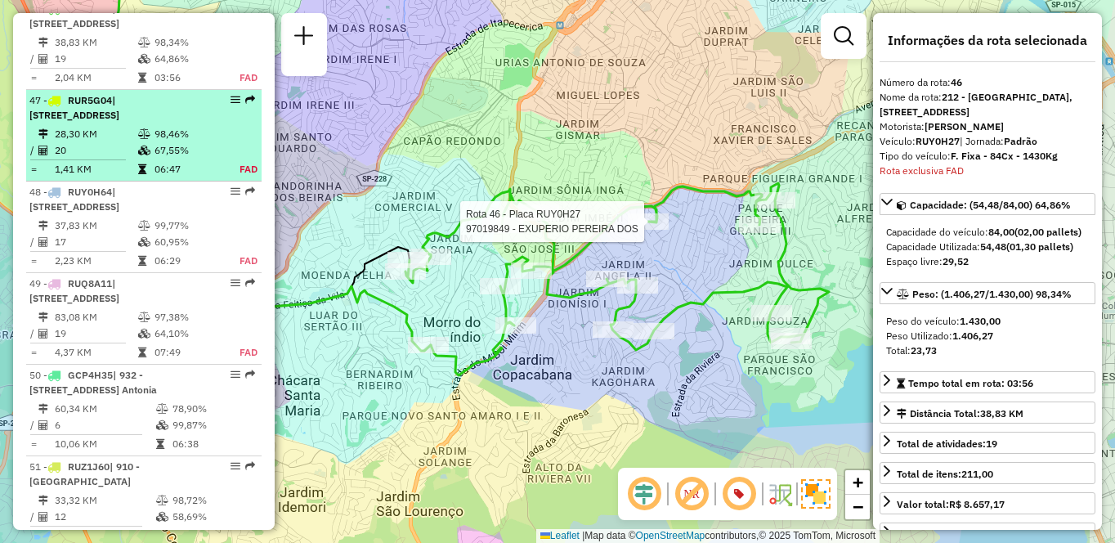
click at [150, 123] on div "47 - RUR5G04 | [STREET_ADDRESS]" at bounding box center [115, 107] width 173 height 29
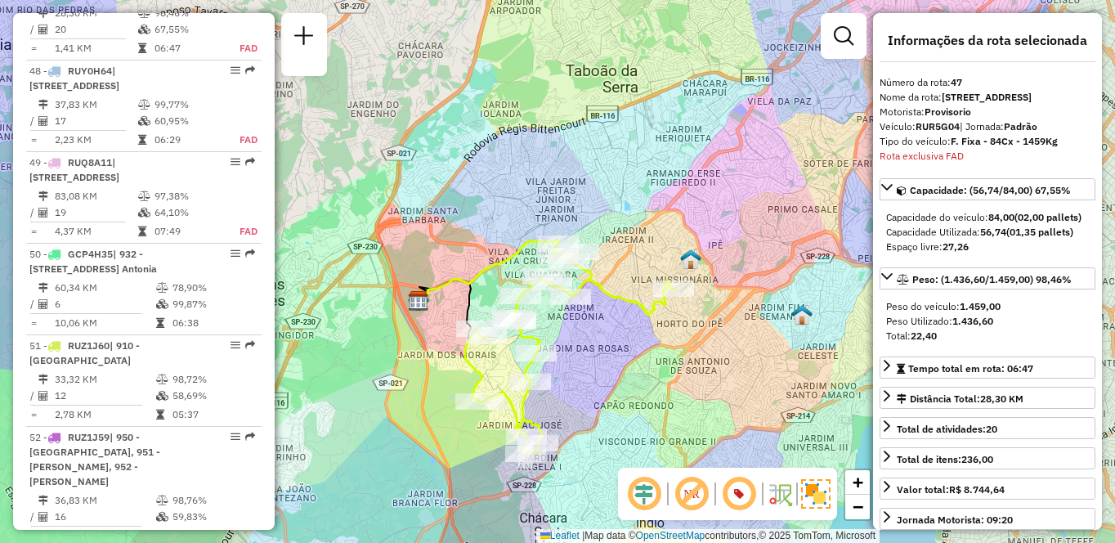
scroll to position [5494, 0]
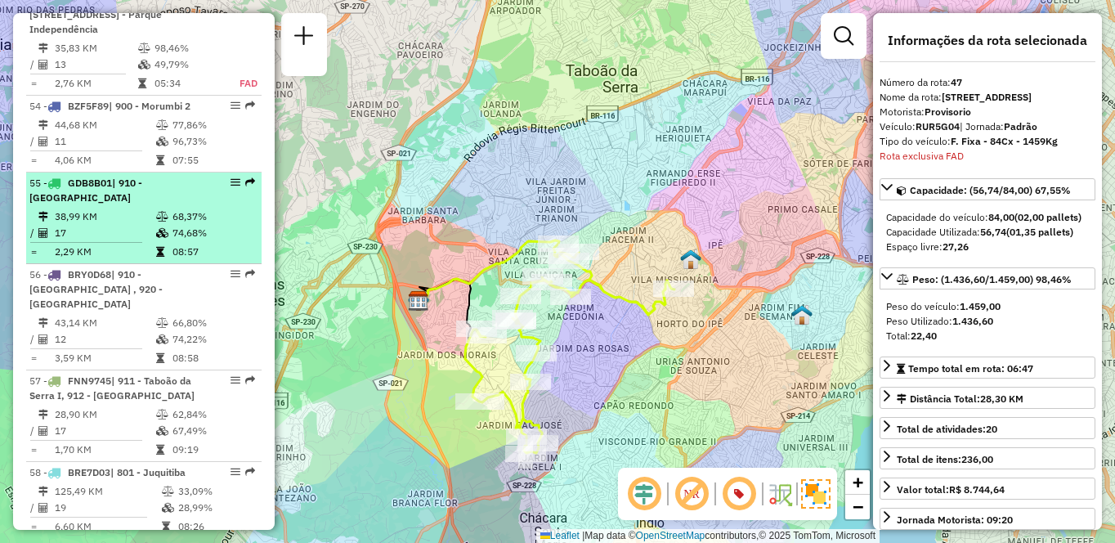
click at [204, 225] on td "68,37%" at bounding box center [213, 216] width 83 height 16
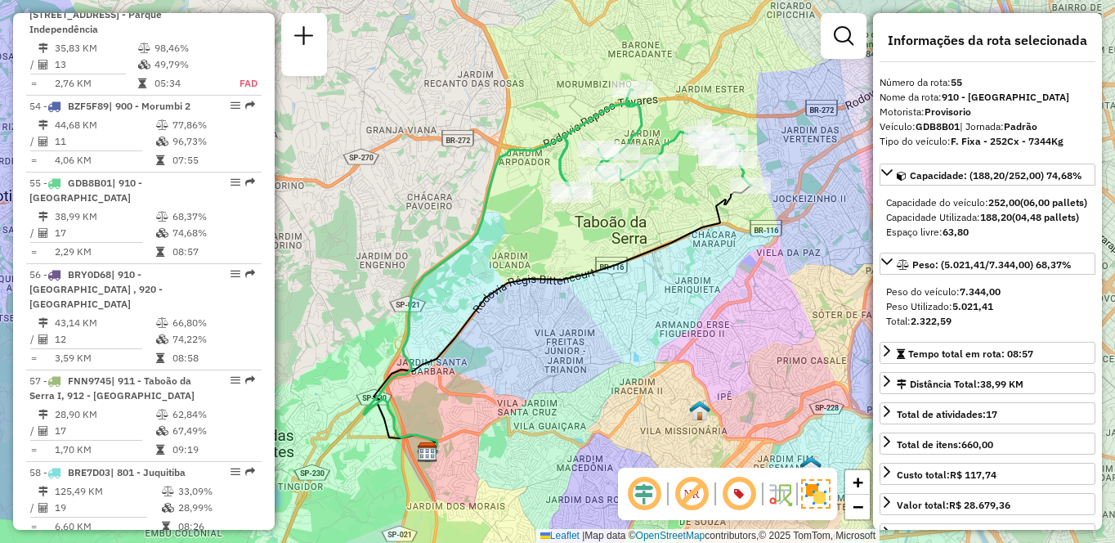
scroll to position [1439, 0]
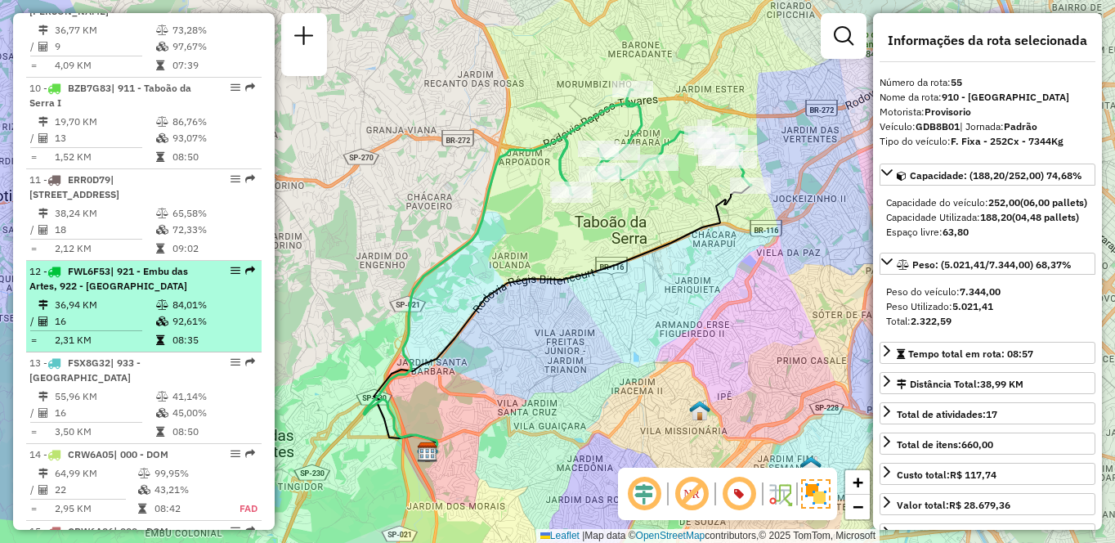
click at [85, 297] on td "36,94 KM" at bounding box center [104, 305] width 101 height 16
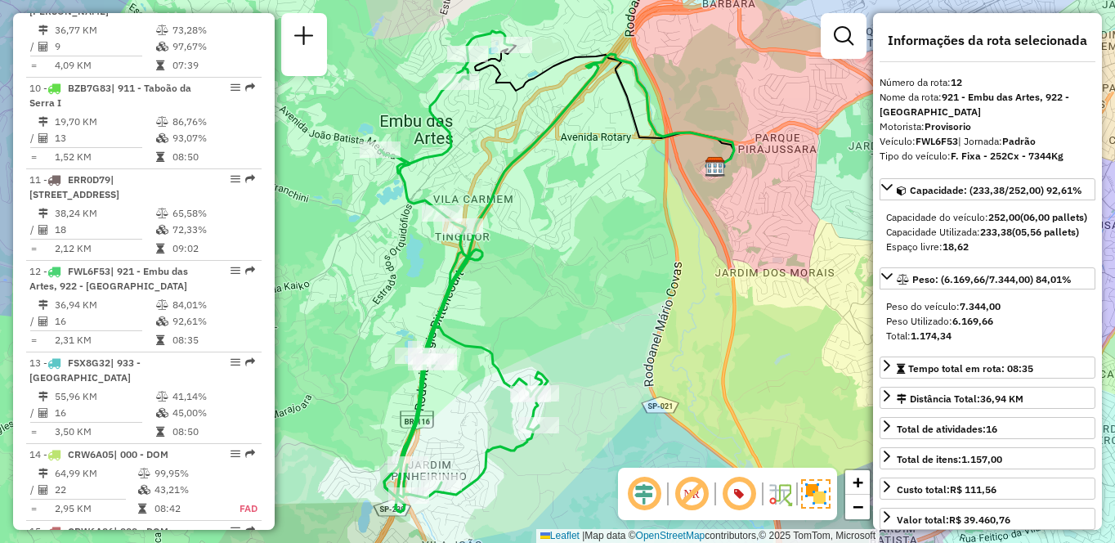
scroll to position [600, 0]
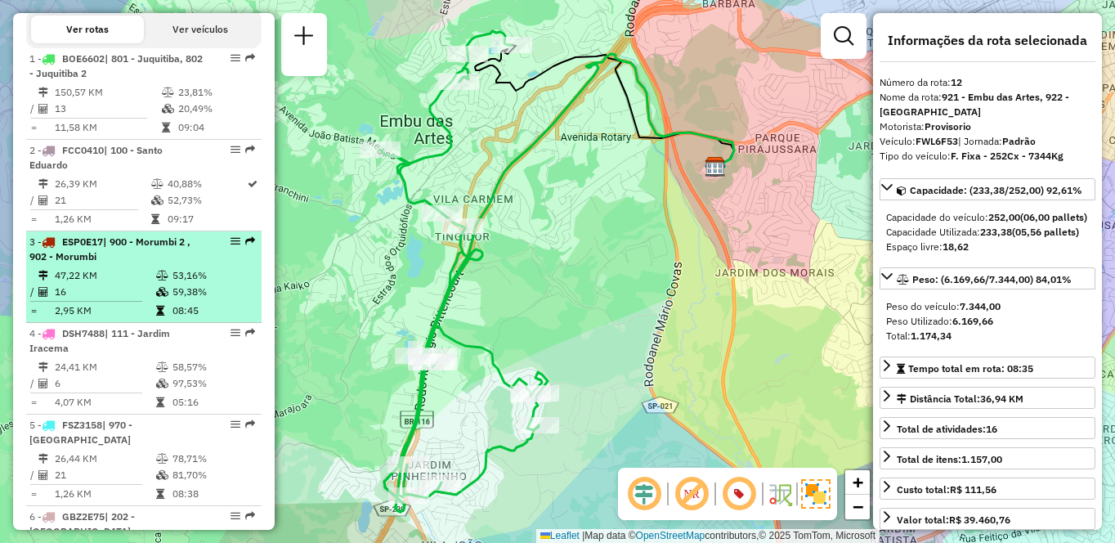
click at [122, 264] on div "3 - ESP0E17 | 900 - Morumbi 2 , 902 - Morumbi" at bounding box center [115, 249] width 173 height 29
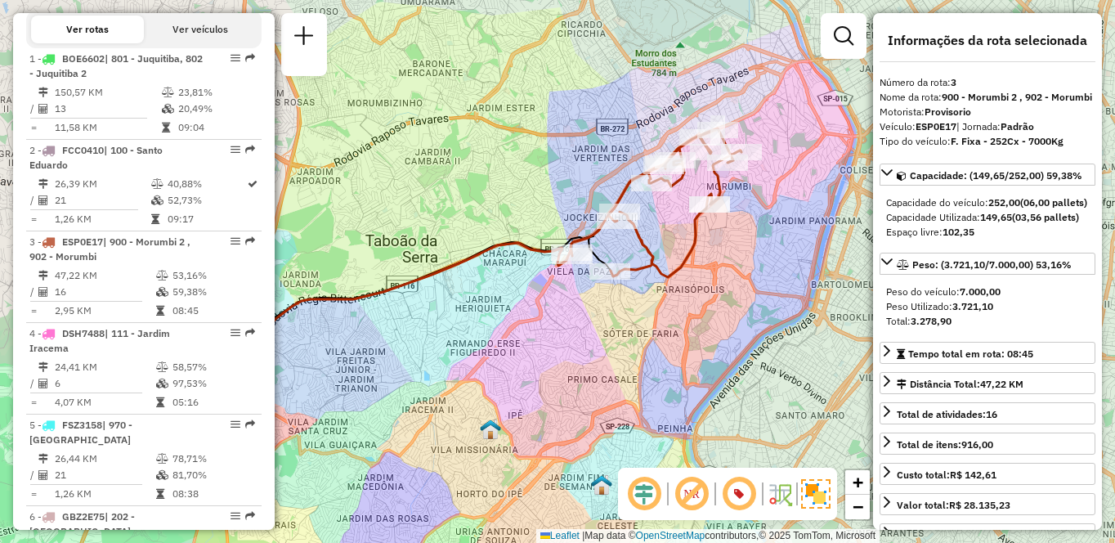
drag, startPoint x: 750, startPoint y: 280, endPoint x: 640, endPoint y: 309, distance: 113.2
click at [640, 309] on div "Janela de atendimento Grade de atendimento Capacidade Transportadoras Veículos …" at bounding box center [557, 271] width 1115 height 543
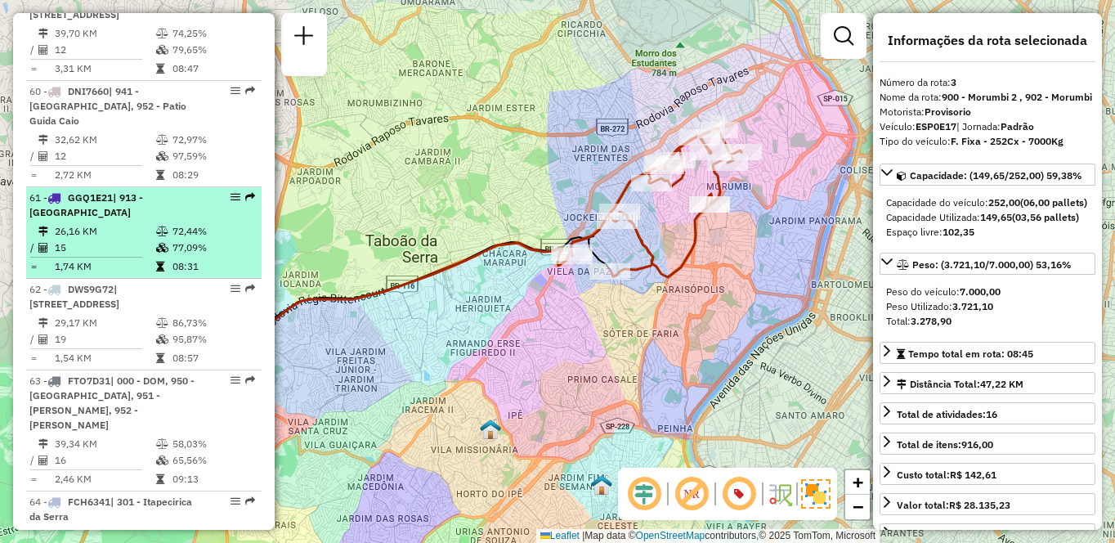
click at [128, 240] on td "26,16 KM" at bounding box center [104, 231] width 101 height 16
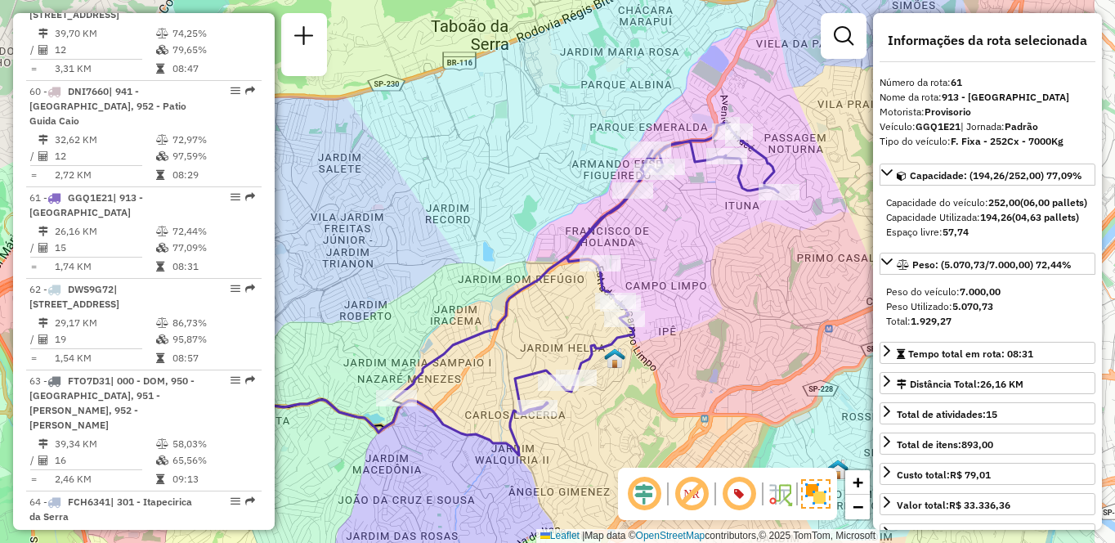
drag, startPoint x: 785, startPoint y: 365, endPoint x: 652, endPoint y: 383, distance: 133.6
click at [652, 383] on div "Janela de atendimento Grade de atendimento Capacidade Transportadoras Veículos …" at bounding box center [557, 271] width 1115 height 543
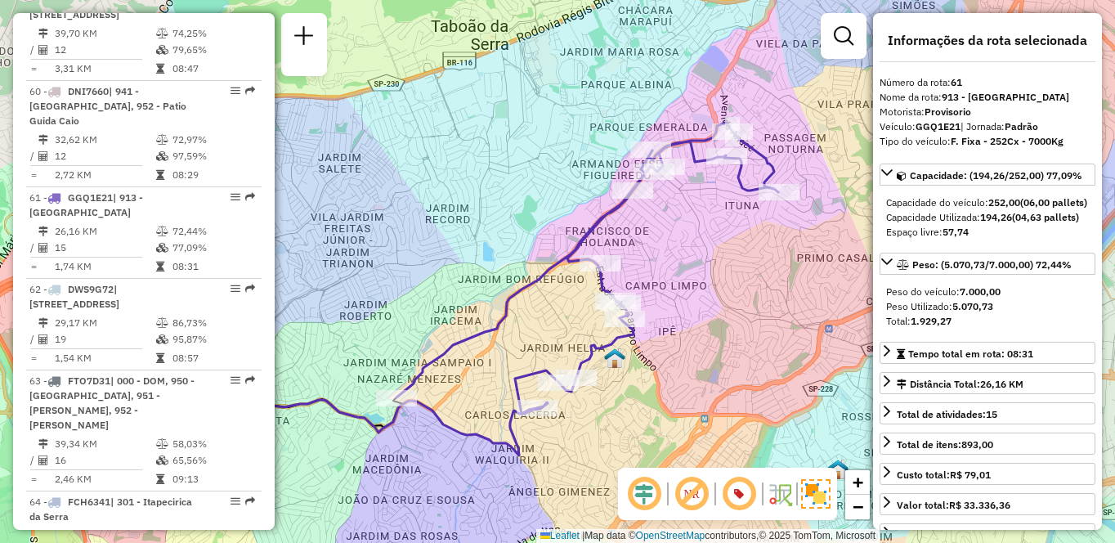
scroll to position [1241, 0]
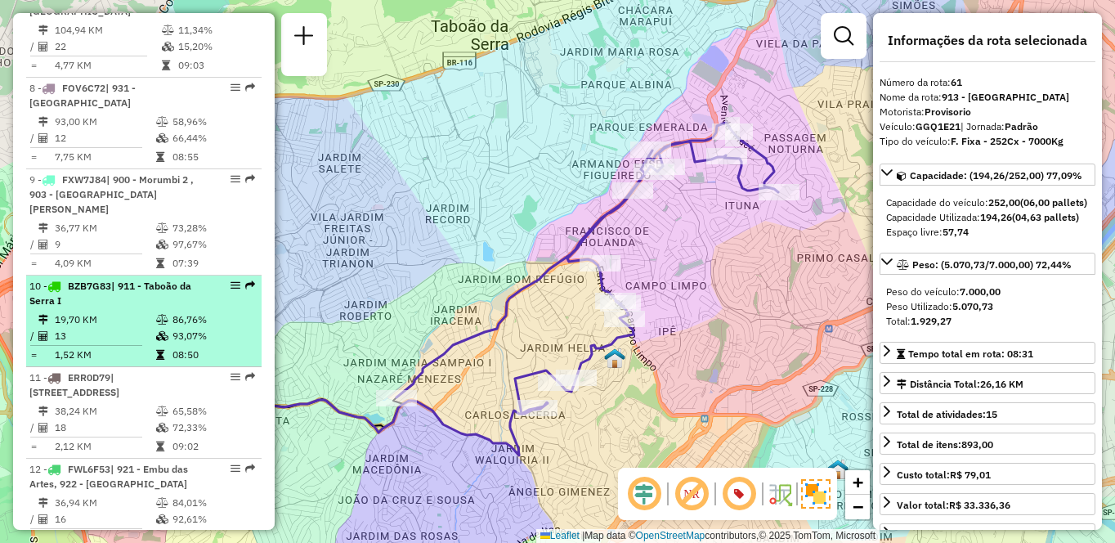
click at [149, 311] on td "19,70 KM" at bounding box center [104, 319] width 101 height 16
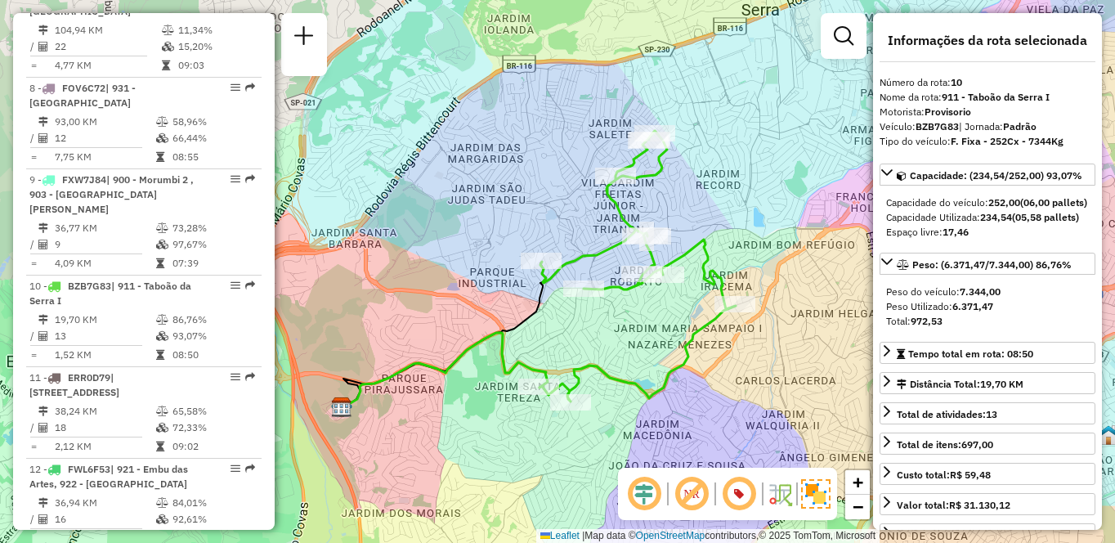
drag, startPoint x: 739, startPoint y: 368, endPoint x: 720, endPoint y: 367, distance: 18.8
click at [720, 367] on div "Janela de atendimento Grade de atendimento Capacidade Transportadoras Veículos …" at bounding box center [557, 271] width 1115 height 543
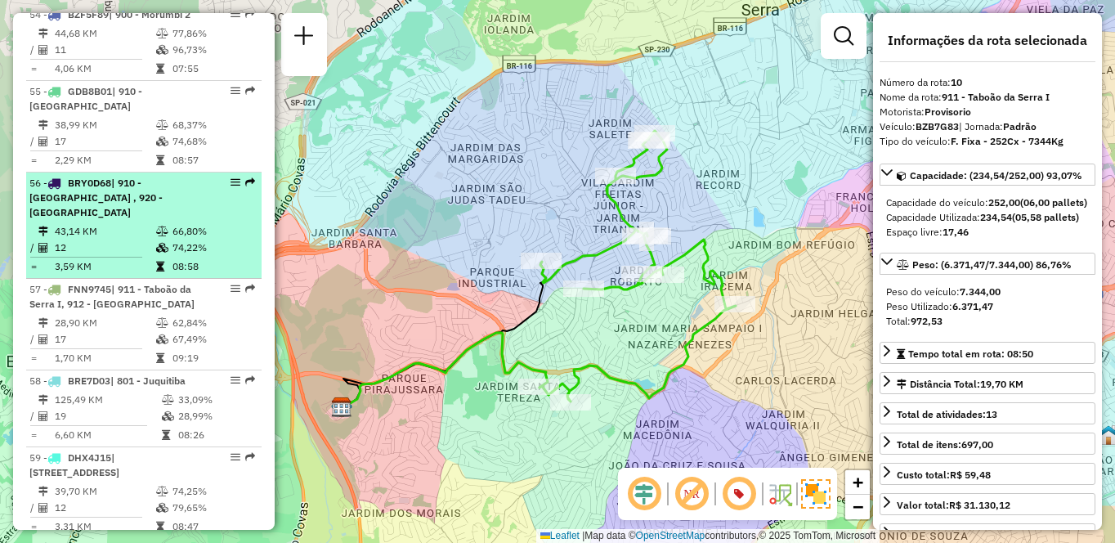
click at [151, 220] on div "56 - BRY0D68 | 910 - [GEOGRAPHIC_DATA] , 920 - [GEOGRAPHIC_DATA]" at bounding box center [115, 198] width 173 height 44
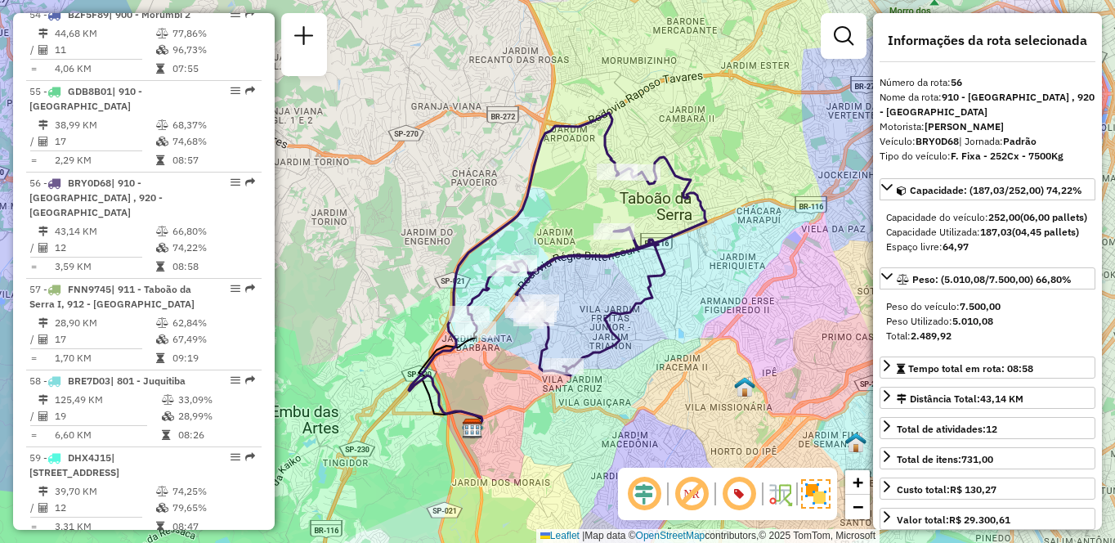
scroll to position [692, 0]
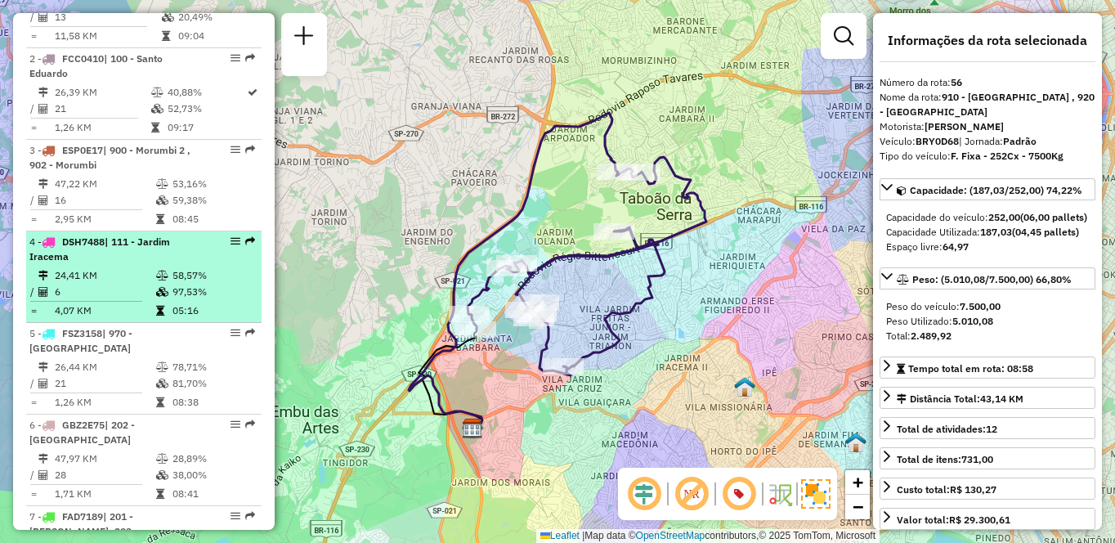
click at [156, 280] on icon at bounding box center [162, 276] width 12 height 10
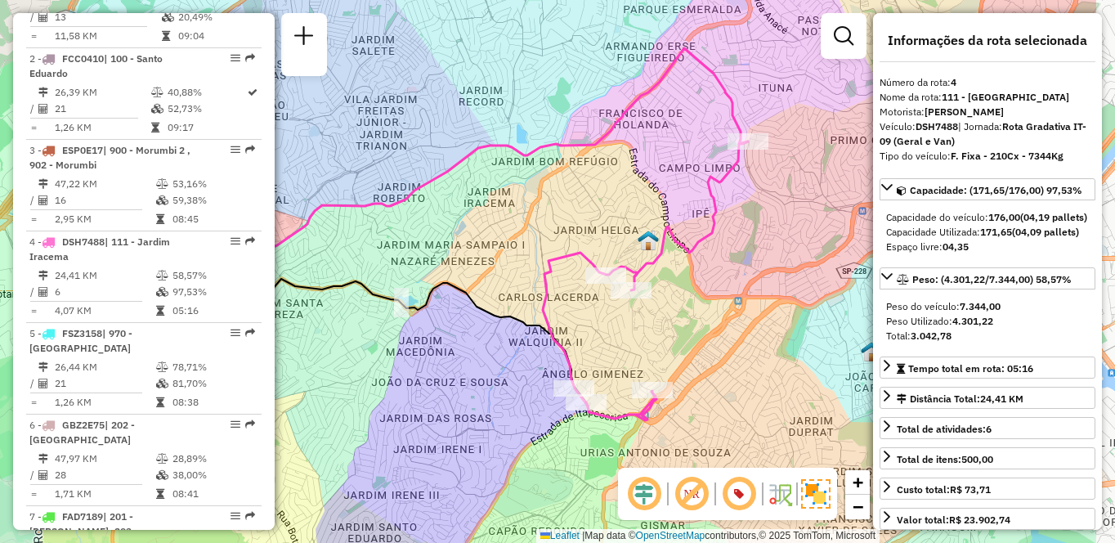
drag, startPoint x: 701, startPoint y: 409, endPoint x: 554, endPoint y: 367, distance: 152.9
click at [554, 367] on icon at bounding box center [645, 280] width 205 height 279
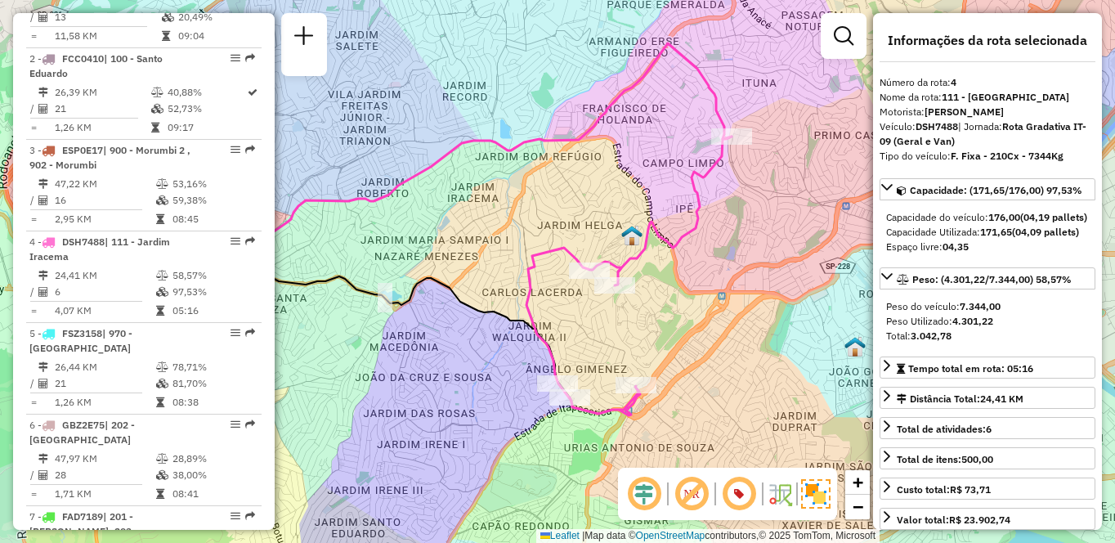
scroll to position [1959, 0]
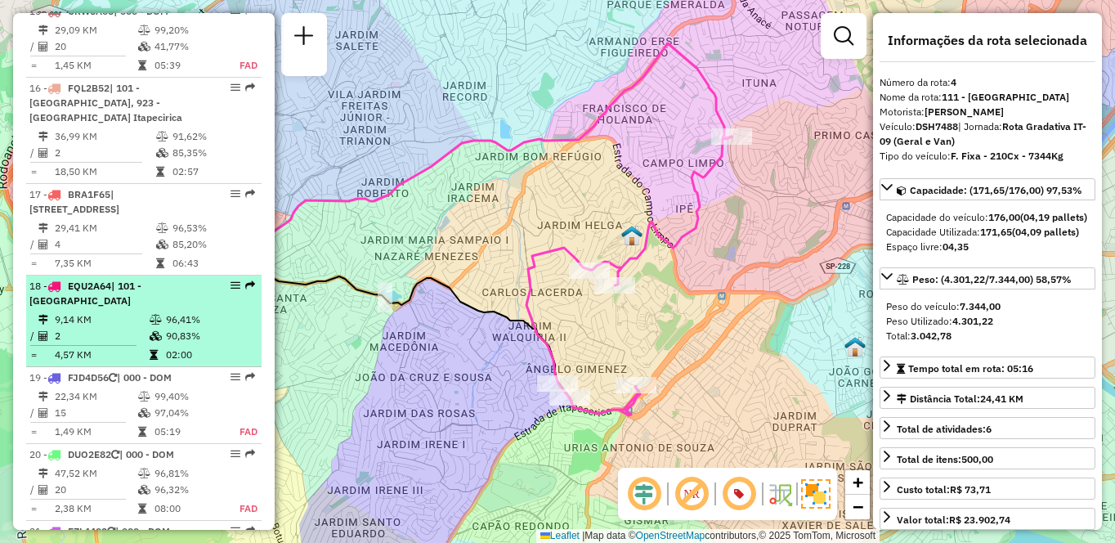
click at [105, 328] on td "2" at bounding box center [101, 336] width 95 height 16
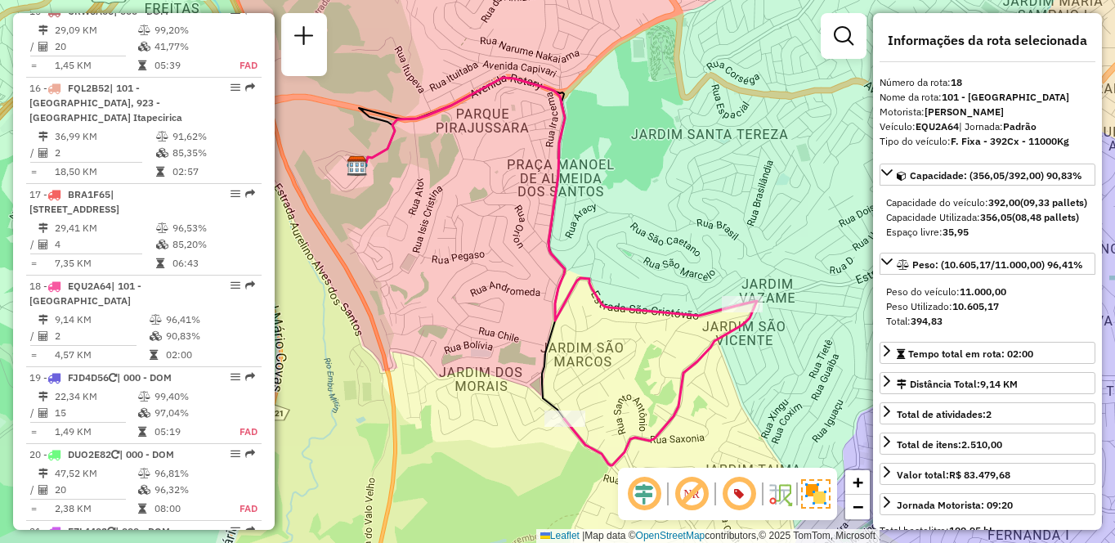
scroll to position [4687, 0]
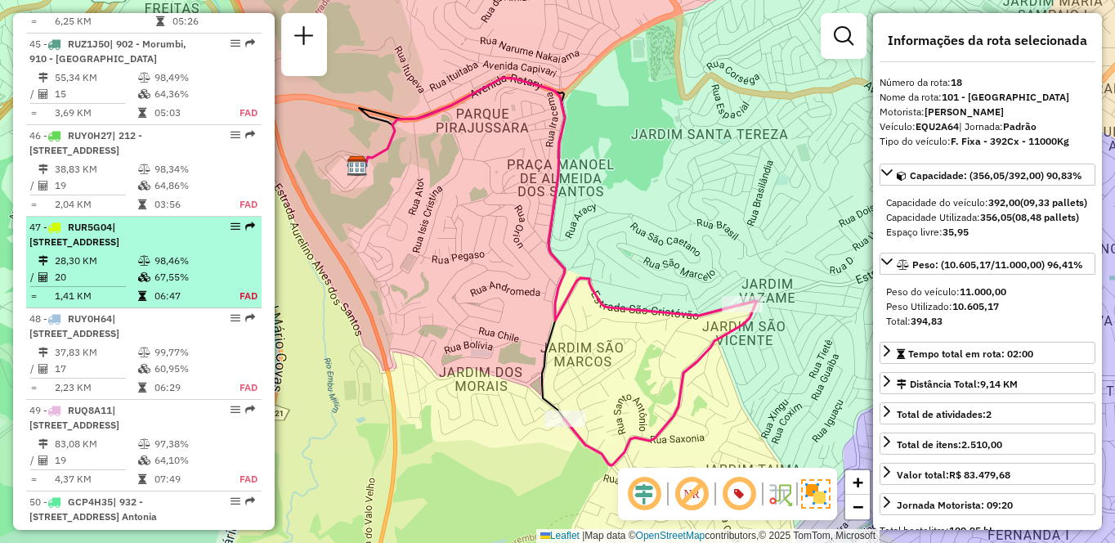
click at [119, 248] on span "| [STREET_ADDRESS]" at bounding box center [74, 234] width 90 height 27
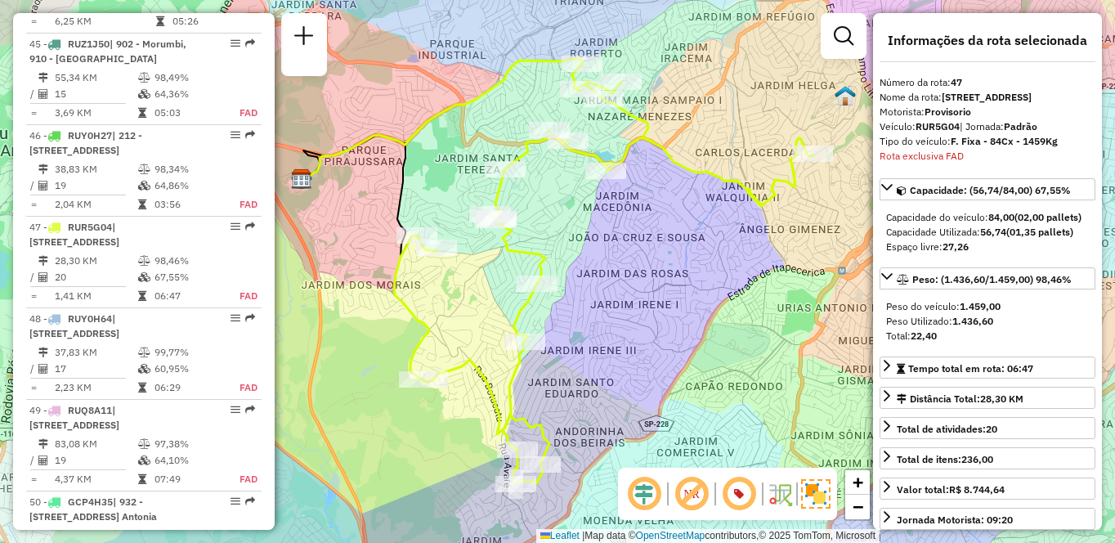
scroll to position [4935, 0]
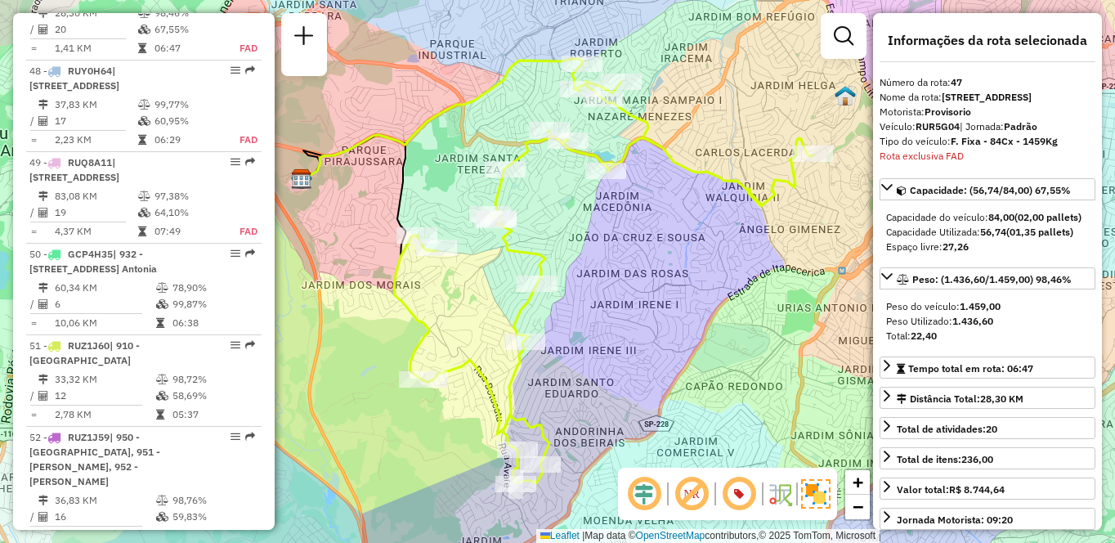
click at [697, 213] on div "Janela de atendimento Grade de atendimento Capacidade Transportadoras Veículos …" at bounding box center [557, 271] width 1115 height 543
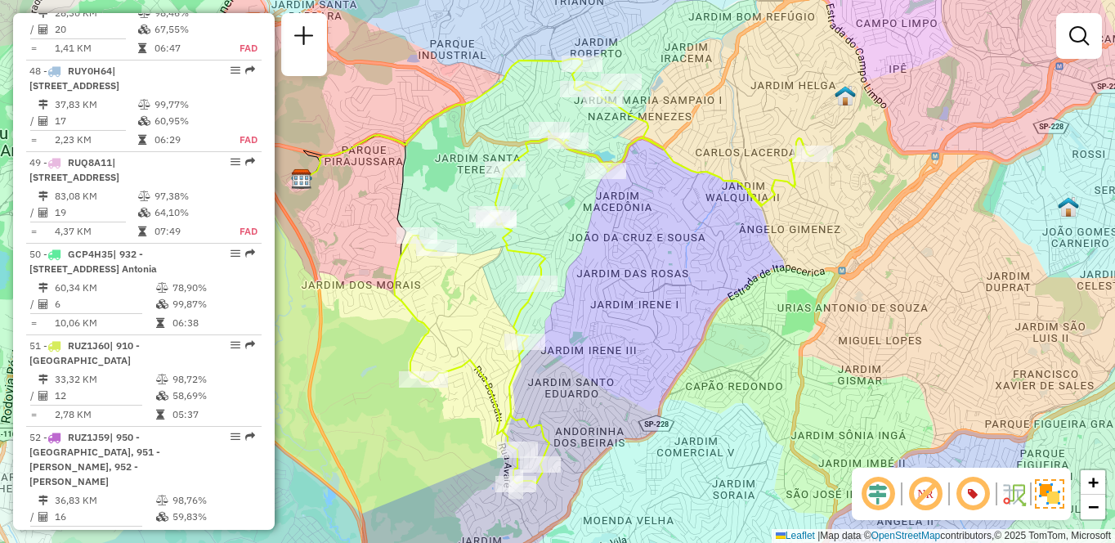
scroll to position [4567, 0]
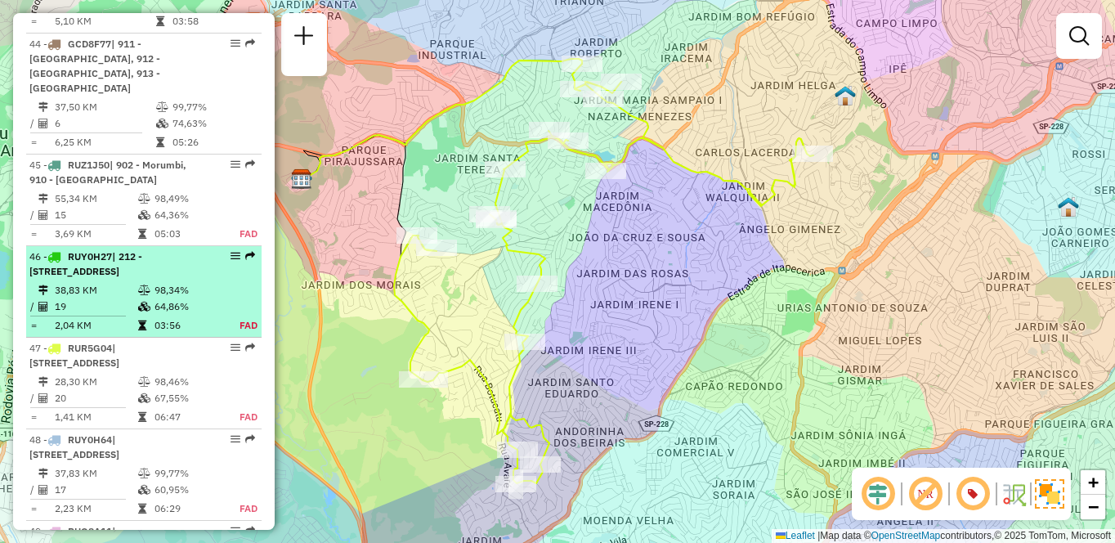
click at [126, 277] on span "| 212 - [STREET_ADDRESS]" at bounding box center [85, 263] width 113 height 27
select select "**********"
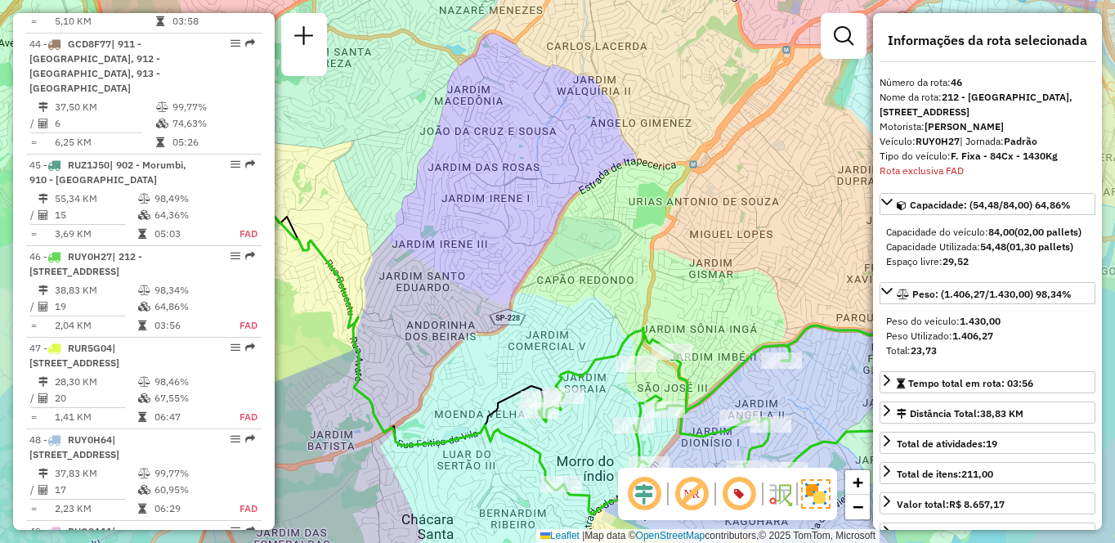
scroll to position [4814, 0]
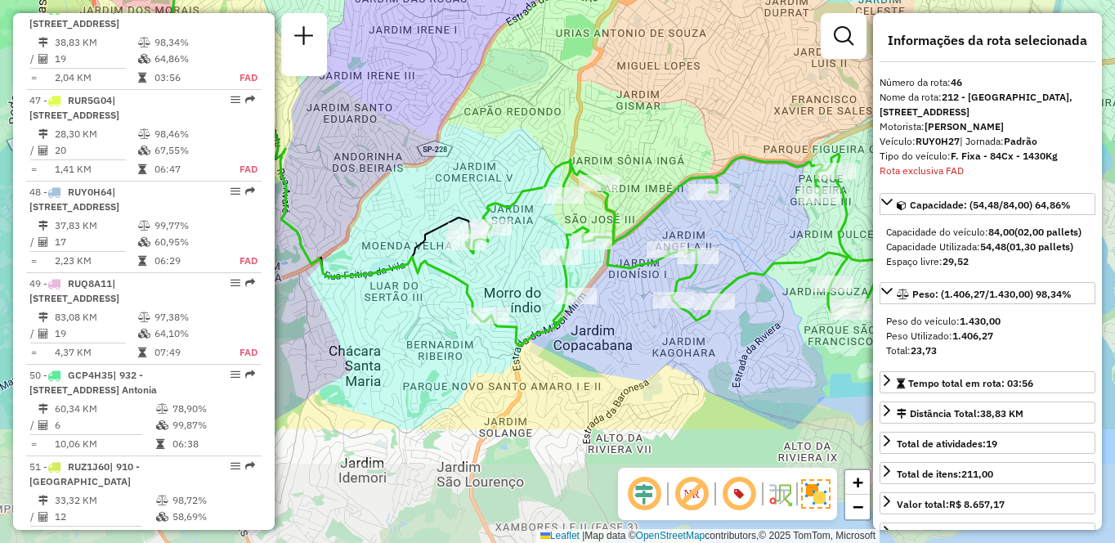
drag, startPoint x: 691, startPoint y: 255, endPoint x: 627, endPoint y: 125, distance: 144.8
click at [627, 125] on div "Janela de atendimento Grade de atendimento Capacidade Transportadoras Veículos …" at bounding box center [557, 271] width 1115 height 543
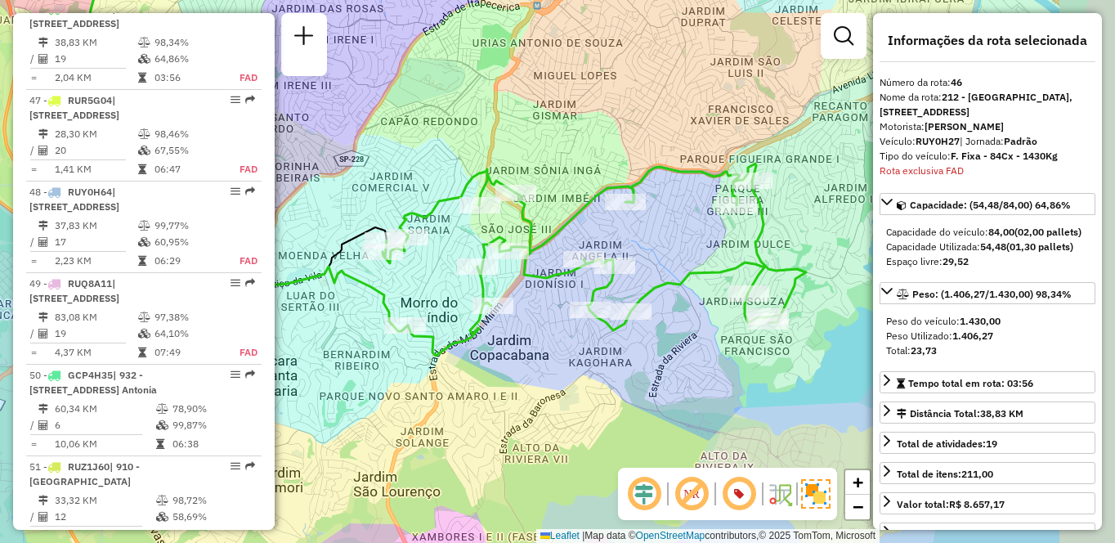
drag, startPoint x: 793, startPoint y: 329, endPoint x: 709, endPoint y: 343, distance: 85.5
click at [709, 343] on div "Janela de atendimento Grade de atendimento Capacidade Transportadoras Veículos …" at bounding box center [557, 271] width 1115 height 543
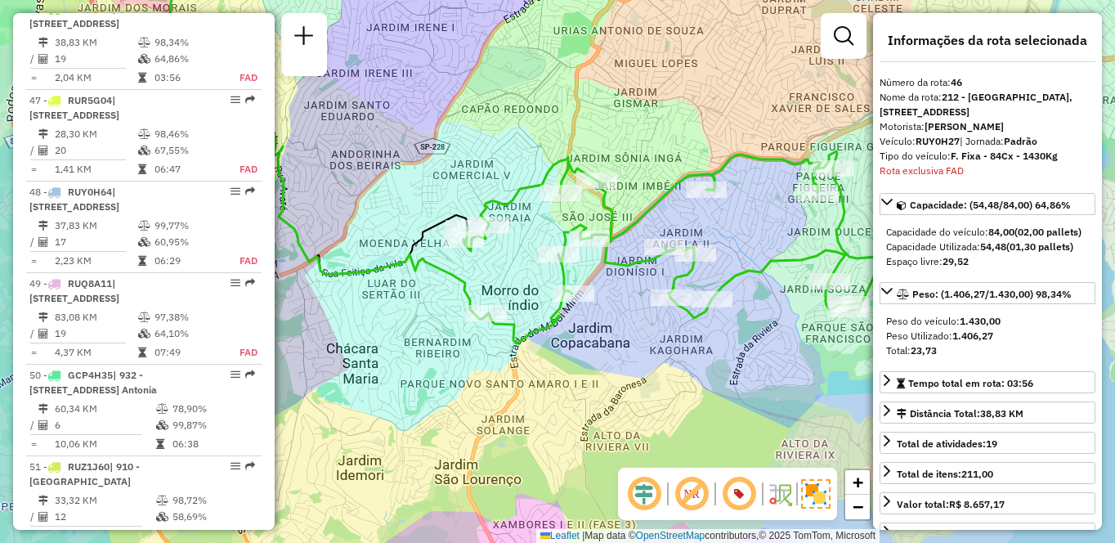
drag, startPoint x: 620, startPoint y: 351, endPoint x: 678, endPoint y: 342, distance: 58.7
click at [678, 342] on div "Janela de atendimento Grade de atendimento Capacidade Transportadoras Veículos …" at bounding box center [557, 271] width 1115 height 543
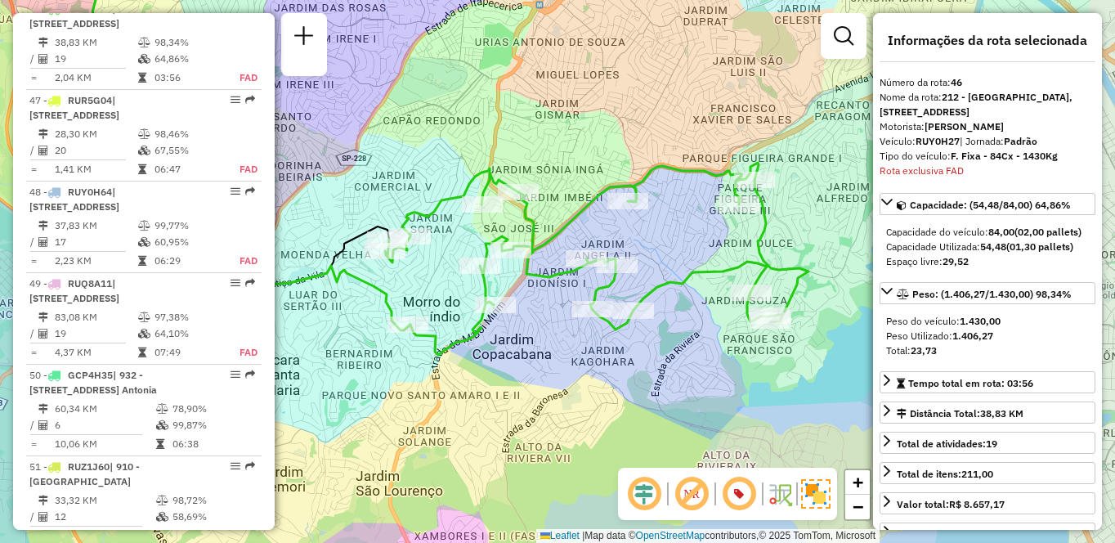
drag, startPoint x: 779, startPoint y: 353, endPoint x: 724, endPoint y: 362, distance: 55.5
click at [724, 362] on div "Janela de atendimento Grade de atendimento Capacidade Transportadoras Veículos …" at bounding box center [557, 271] width 1115 height 543
click at [828, 137] on div "Janela de atendimento Grade de atendimento Capacidade Transportadoras Veículos …" at bounding box center [557, 271] width 1115 height 543
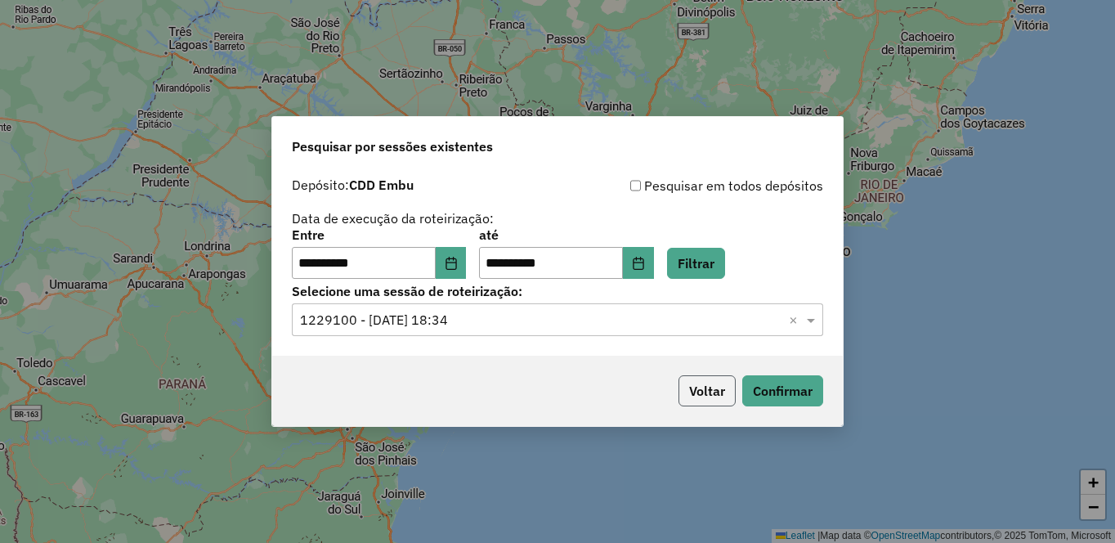
click at [709, 387] on button "Voltar" at bounding box center [707, 390] width 57 height 31
